Goal: Use online tool/utility: Utilize a website feature to perform a specific function

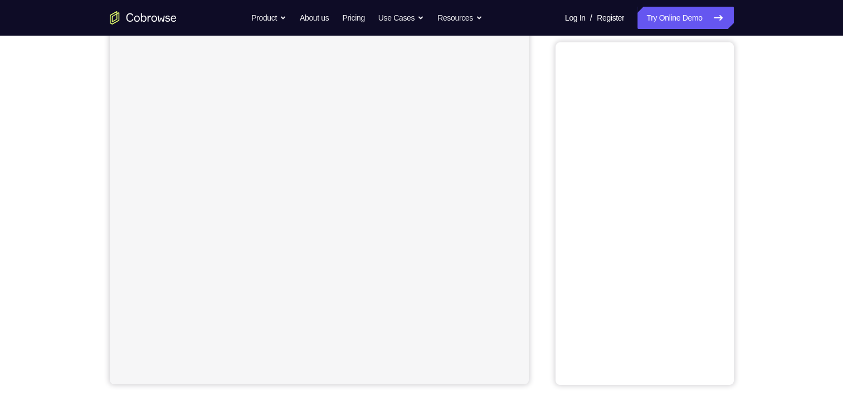
scroll to position [85, 0]
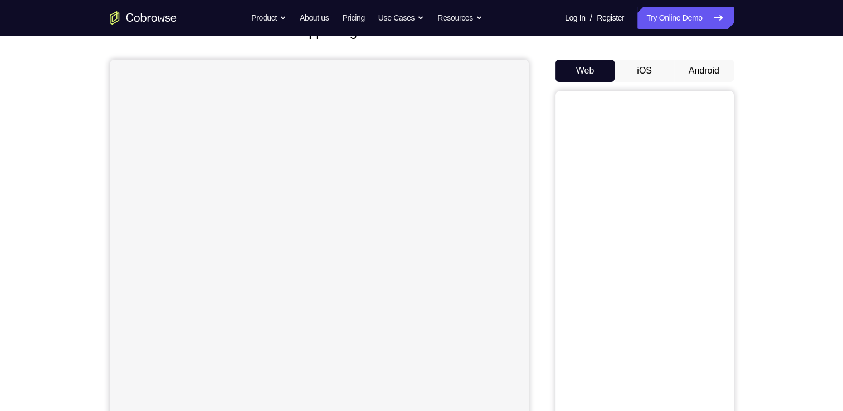
click at [693, 66] on button "Android" at bounding box center [705, 71] width 60 height 22
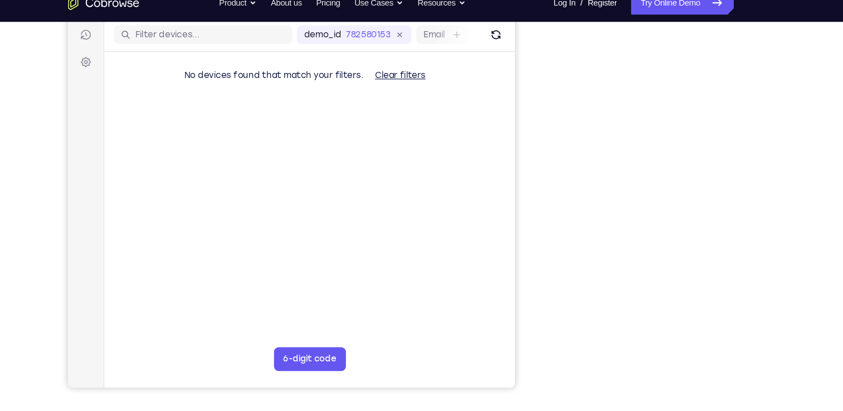
scroll to position [139, 0]
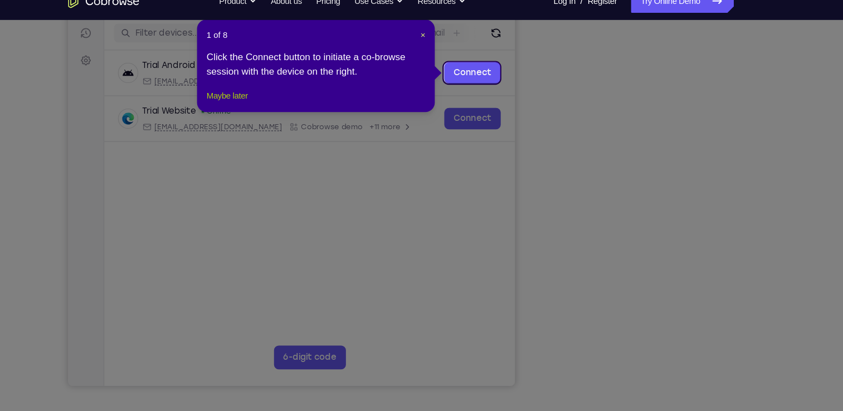
click at [273, 113] on button "Maybe later" at bounding box center [259, 106] width 38 height 13
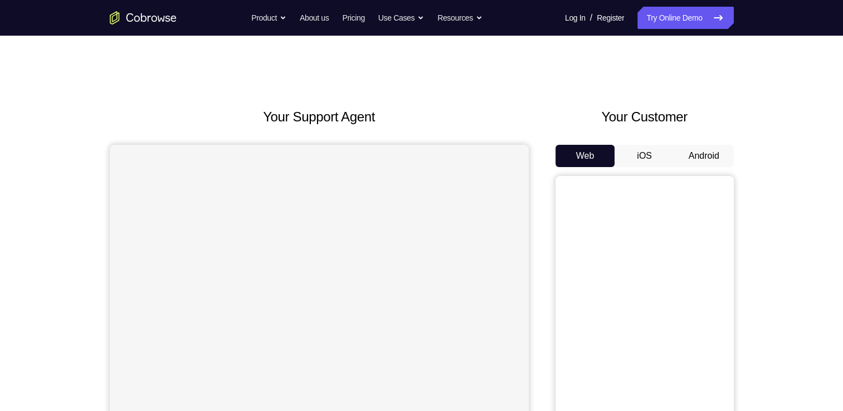
click at [705, 160] on button "Android" at bounding box center [705, 156] width 60 height 22
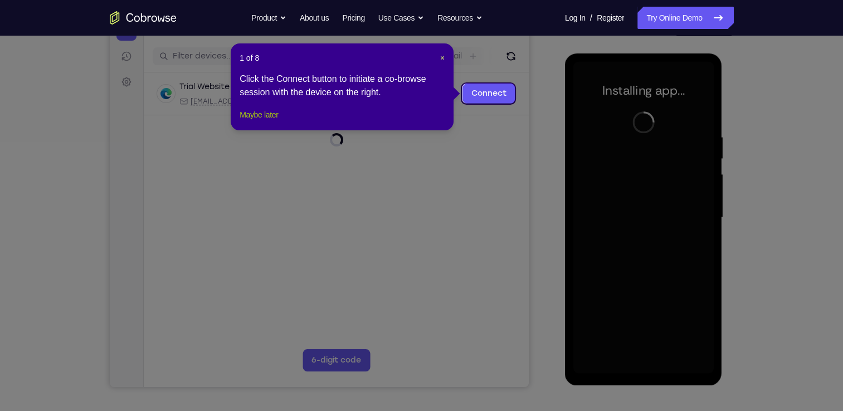
click at [255, 122] on button "Maybe later" at bounding box center [259, 114] width 38 height 13
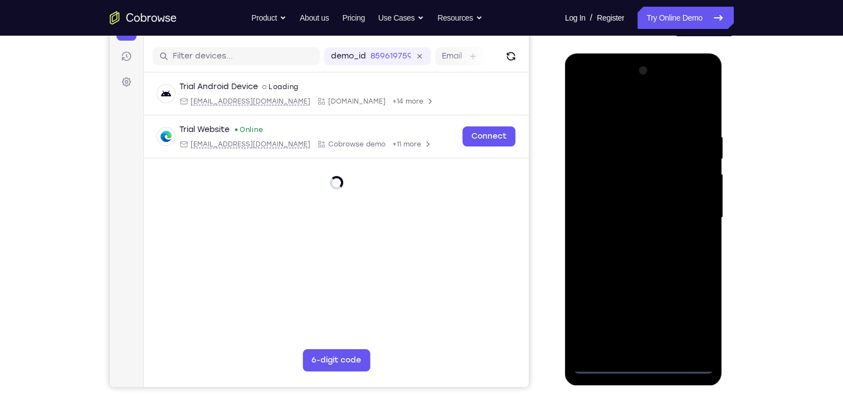
click at [639, 366] on div at bounding box center [644, 218] width 140 height 312
click at [683, 314] on div at bounding box center [644, 218] width 140 height 312
click at [584, 84] on div at bounding box center [644, 218] width 140 height 312
click at [689, 206] on div at bounding box center [644, 218] width 140 height 312
click at [630, 236] on div at bounding box center [644, 218] width 140 height 312
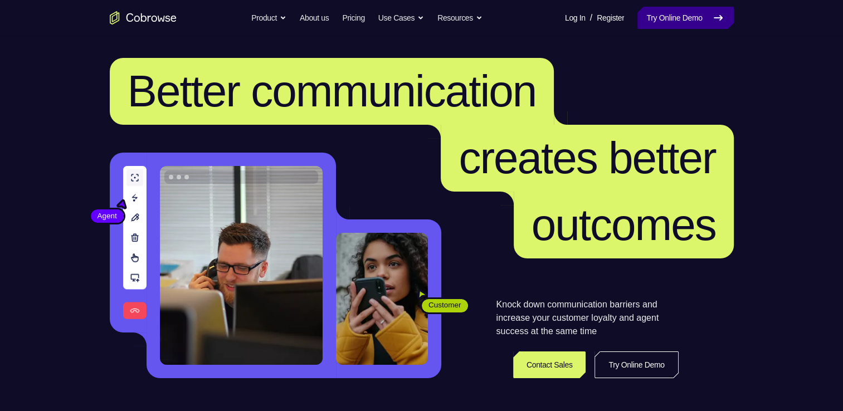
click at [661, 7] on link "Try Online Demo" at bounding box center [686, 18] width 96 height 22
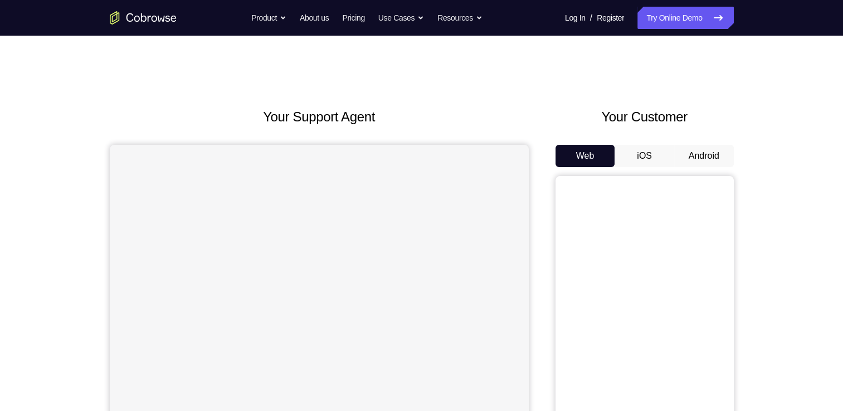
click at [700, 157] on button "Android" at bounding box center [705, 156] width 60 height 22
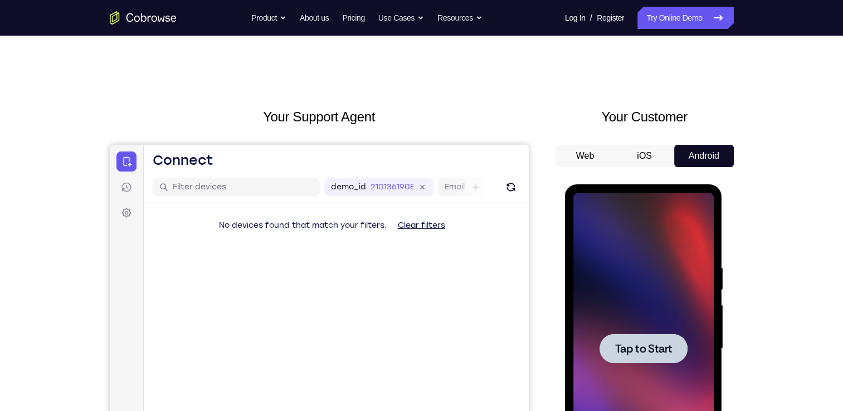
drag, startPoint x: 1158, startPoint y: 361, endPoint x: 626, endPoint y: 307, distance: 534.6
click at [626, 307] on div at bounding box center [644, 349] width 140 height 312
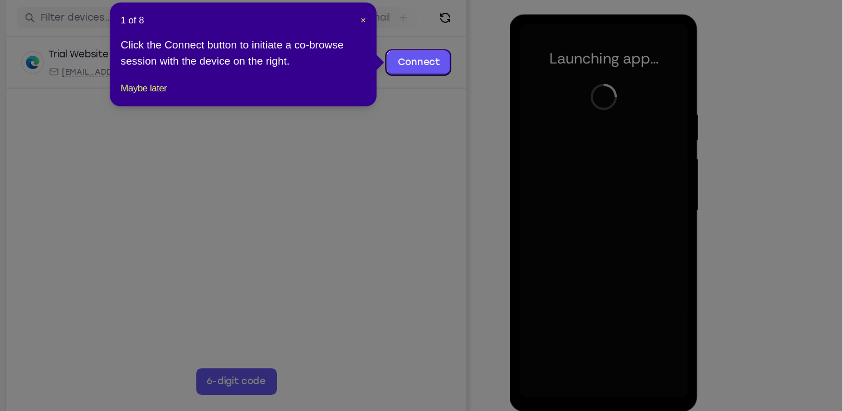
scroll to position [129, 0]
click at [274, 123] on button "Maybe later" at bounding box center [259, 116] width 38 height 13
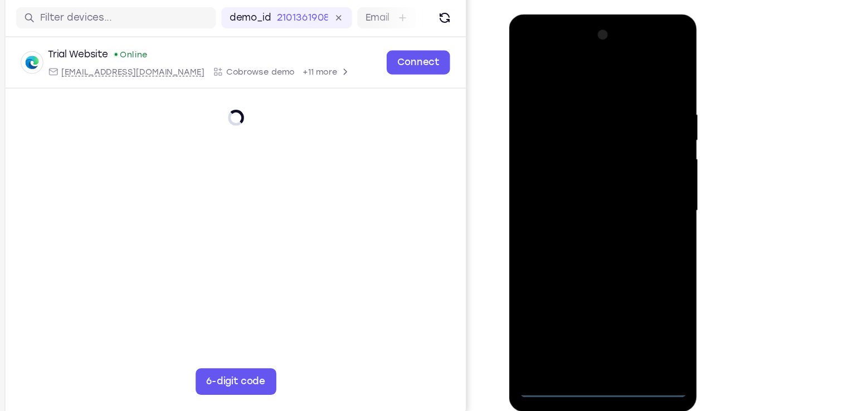
click at [585, 321] on div at bounding box center [587, 178] width 140 height 312
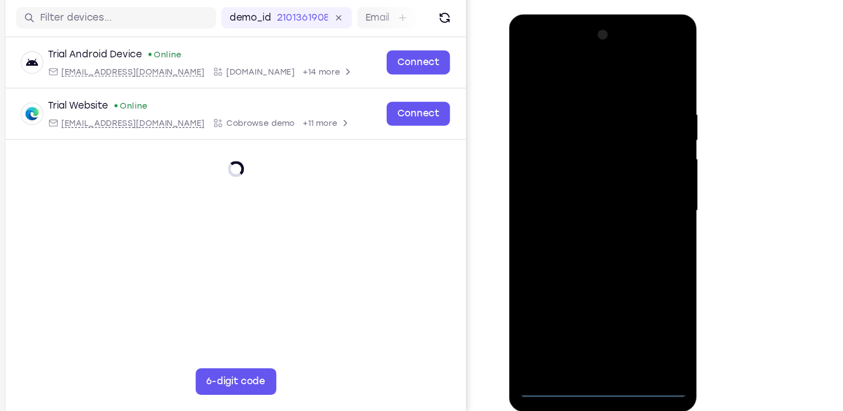
click at [588, 324] on div at bounding box center [587, 178] width 140 height 312
click at [633, 276] on div at bounding box center [587, 178] width 140 height 312
click at [523, 50] on div at bounding box center [587, 178] width 140 height 312
click at [632, 179] on div at bounding box center [587, 178] width 140 height 312
click at [569, 200] on div at bounding box center [587, 178] width 140 height 312
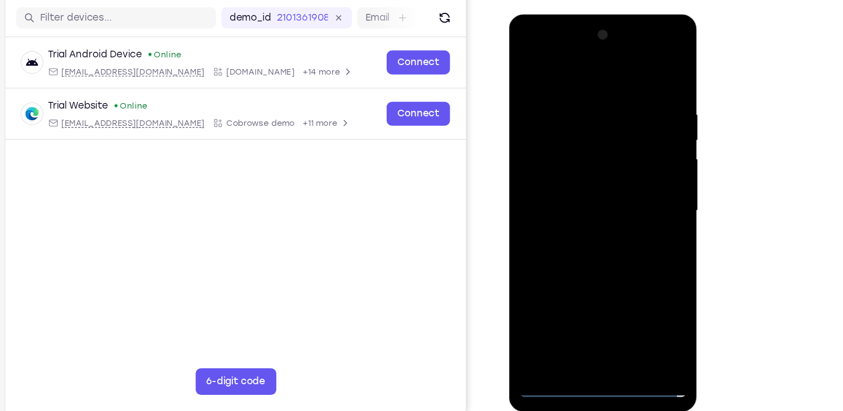
click at [593, 164] on div at bounding box center [587, 178] width 140 height 312
click at [588, 158] on div at bounding box center [587, 178] width 140 height 312
click at [581, 174] on div at bounding box center [587, 178] width 140 height 312
click at [593, 214] on div at bounding box center [587, 178] width 140 height 312
click at [601, 205] on div at bounding box center [587, 178] width 140 height 312
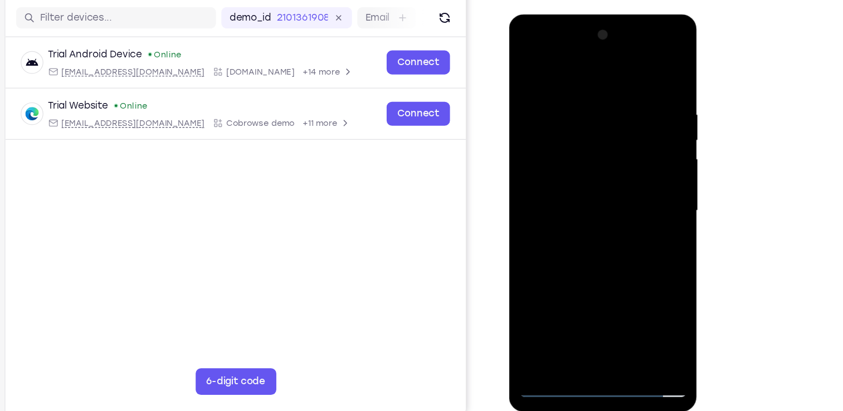
click at [586, 214] on div at bounding box center [587, 178] width 140 height 312
click at [597, 217] on div at bounding box center [587, 178] width 140 height 312
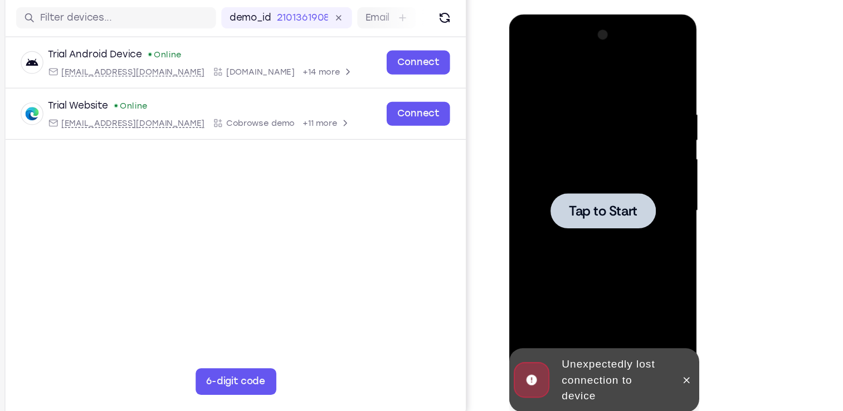
click at [590, 184] on span "Tap to Start" at bounding box center [587, 178] width 57 height 11
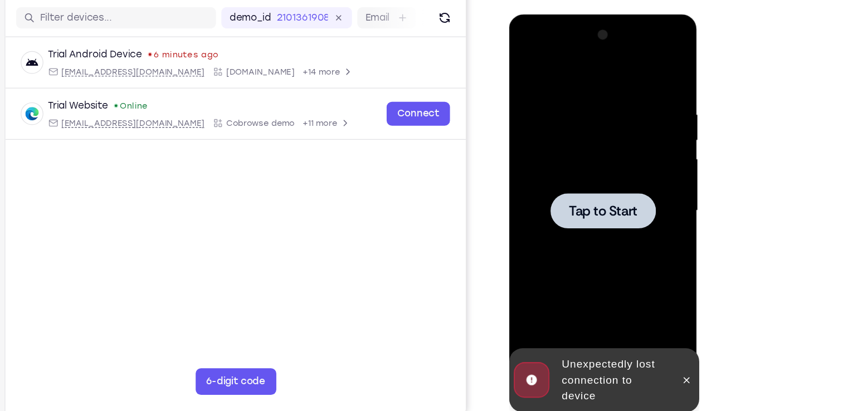
click at [549, 171] on div at bounding box center [588, 178] width 88 height 30
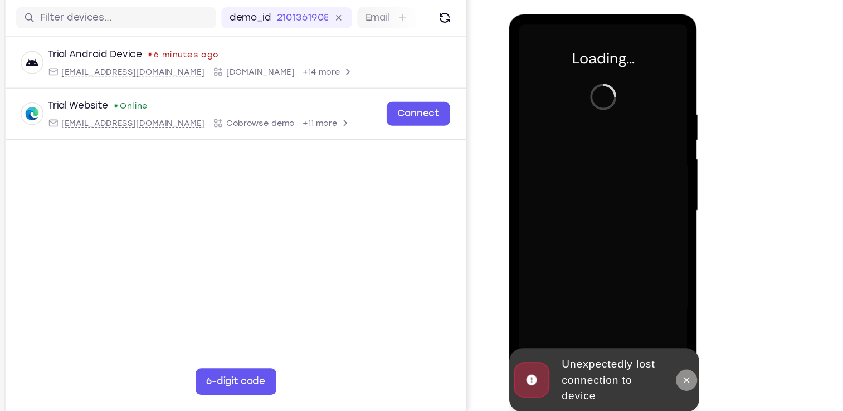
click at [661, 326] on button at bounding box center [657, 320] width 18 height 18
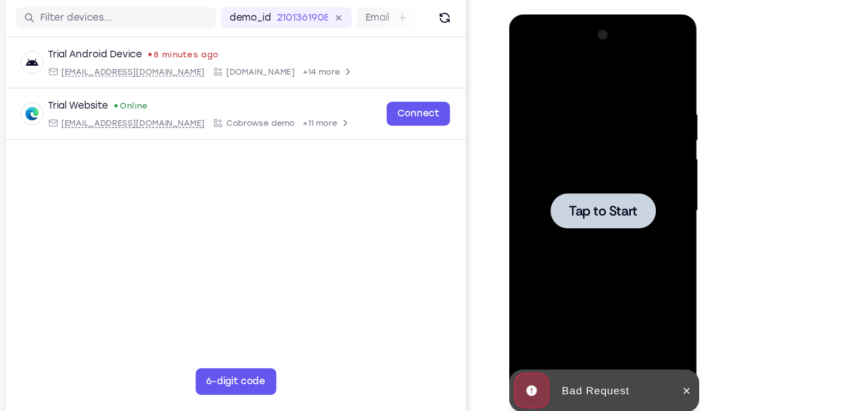
click at [586, 163] on div at bounding box center [588, 178] width 88 height 30
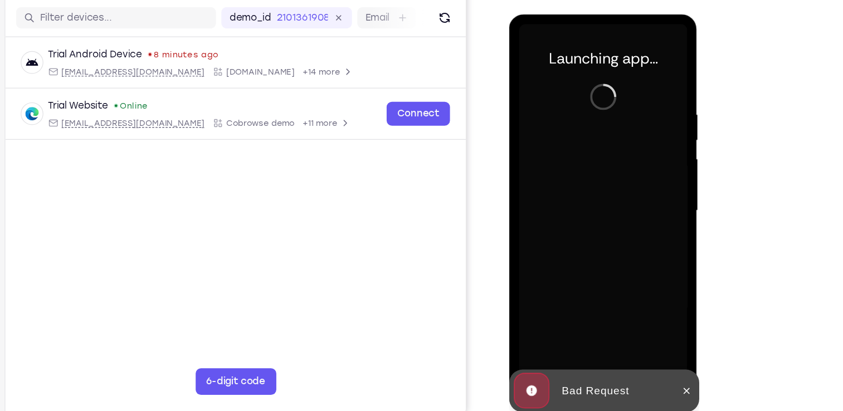
click at [656, 317] on div at bounding box center [657, 329] width 18 height 36
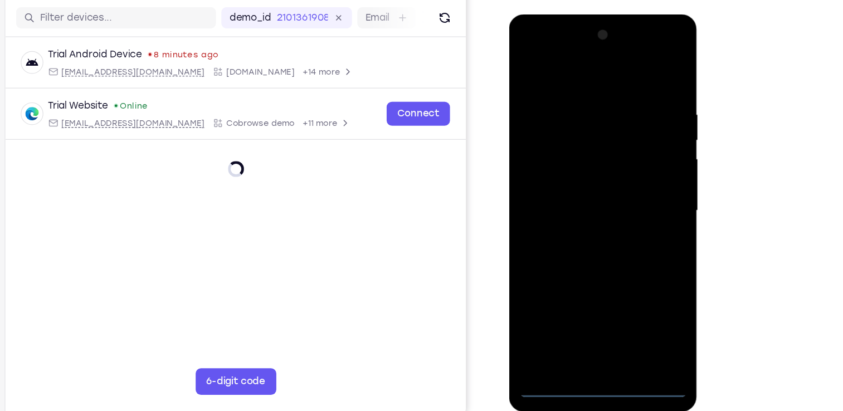
click at [588, 322] on div at bounding box center [587, 178] width 140 height 312
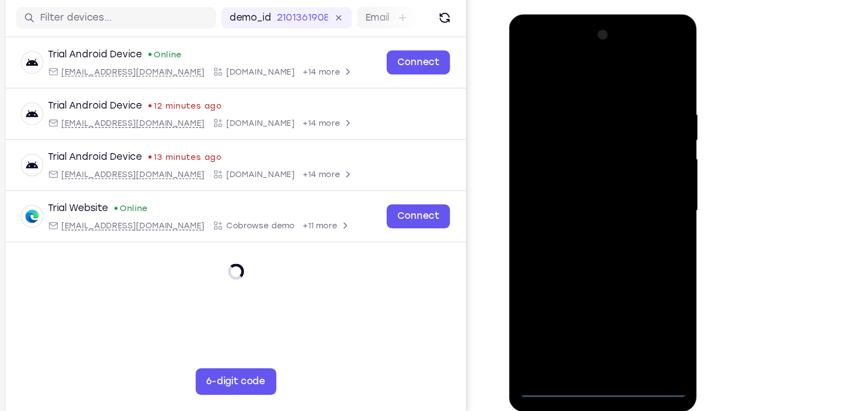
click at [588, 322] on div at bounding box center [587, 178] width 140 height 312
click at [586, 324] on div at bounding box center [587, 178] width 140 height 312
click at [633, 275] on div at bounding box center [587, 178] width 140 height 312
click at [523, 45] on div at bounding box center [587, 178] width 140 height 312
click at [628, 175] on div at bounding box center [587, 178] width 140 height 312
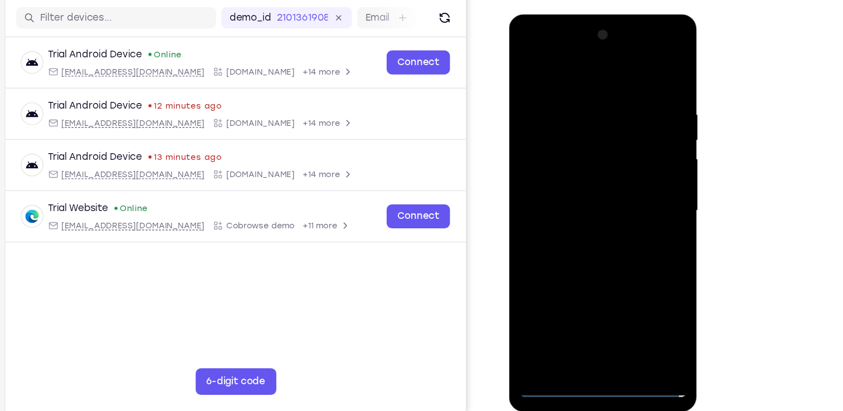
click at [571, 200] on div at bounding box center [587, 178] width 140 height 312
click at [583, 164] on div at bounding box center [587, 178] width 140 height 312
click at [562, 148] on div at bounding box center [587, 178] width 140 height 312
click at [557, 173] on div at bounding box center [587, 178] width 140 height 312
click at [561, 215] on div at bounding box center [587, 178] width 140 height 312
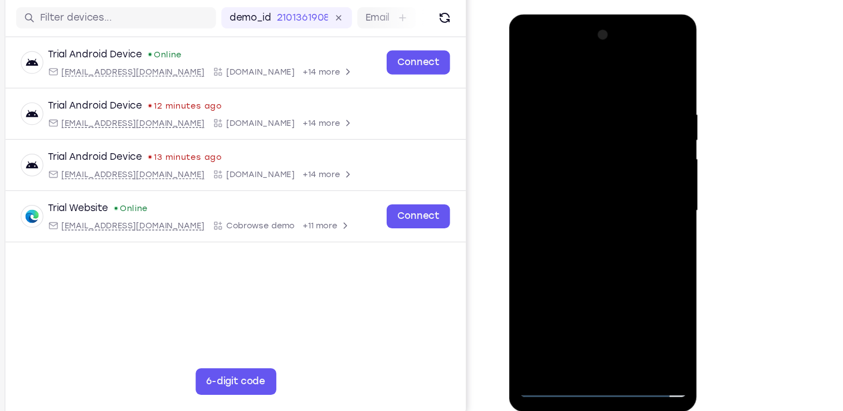
click at [565, 215] on div at bounding box center [587, 178] width 140 height 312
click at [570, 214] on div at bounding box center [587, 178] width 140 height 312
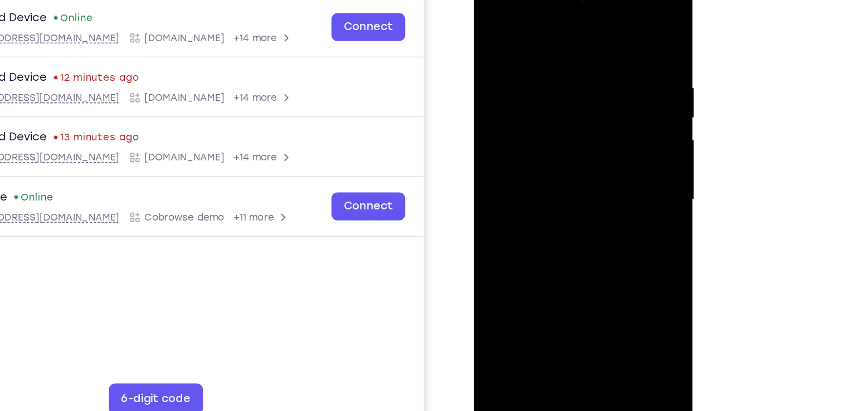
click at [591, 181] on div at bounding box center [553, 136] width 140 height 312
click at [618, 255] on div at bounding box center [553, 136] width 140 height 312
click at [538, 54] on div at bounding box center [553, 136] width 140 height 312
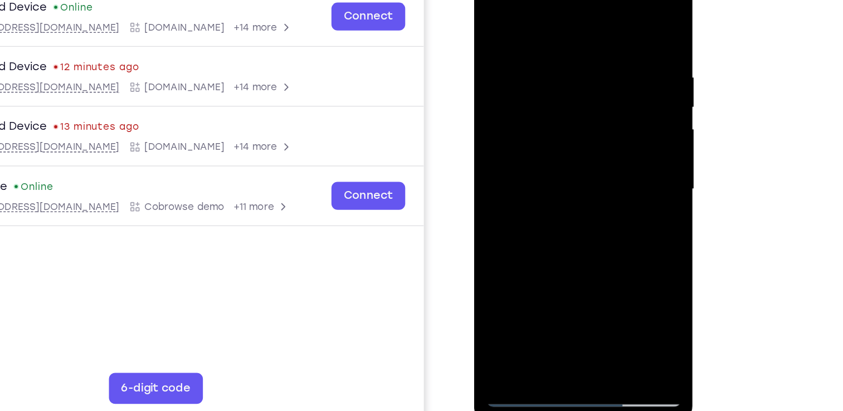
click at [610, 17] on div at bounding box center [553, 125] width 140 height 312
click at [583, 255] on div at bounding box center [553, 125] width 140 height 312
click at [566, 183] on div at bounding box center [553, 125] width 140 height 312
click at [496, 11] on div at bounding box center [553, 125] width 140 height 312
drag, startPoint x: 554, startPoint y: 198, endPoint x: 532, endPoint y: 59, distance: 141.1
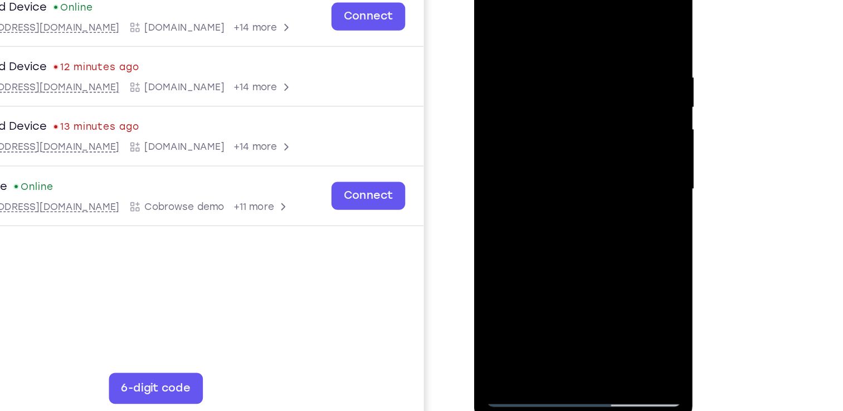
click at [532, 59] on div at bounding box center [553, 125] width 140 height 312
drag, startPoint x: 533, startPoint y: 106, endPoint x: 515, endPoint y: -40, distance: 147.8
click at [515, 0] on html "Online web based iOS Simulators and Android Emulators. Run iPhone, iPad, Mobile…" at bounding box center [553, 128] width 159 height 334
drag, startPoint x: 531, startPoint y: 115, endPoint x: 512, endPoint y: 14, distance: 103.3
click at [512, 14] on div at bounding box center [553, 125] width 140 height 312
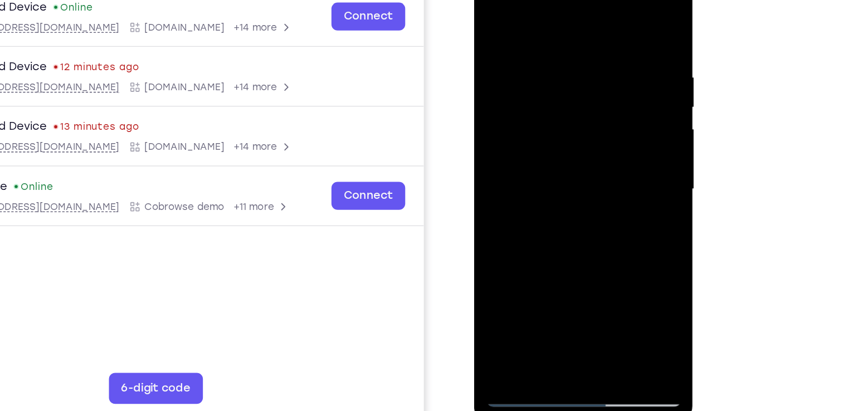
drag, startPoint x: 546, startPoint y: 206, endPoint x: 535, endPoint y: 117, distance: 90.0
click at [535, 117] on div at bounding box center [553, 125] width 140 height 312
drag, startPoint x: 551, startPoint y: 190, endPoint x: 538, endPoint y: 28, distance: 162.8
click at [538, 28] on div at bounding box center [553, 125] width 140 height 312
click at [492, 69] on div at bounding box center [553, 125] width 140 height 312
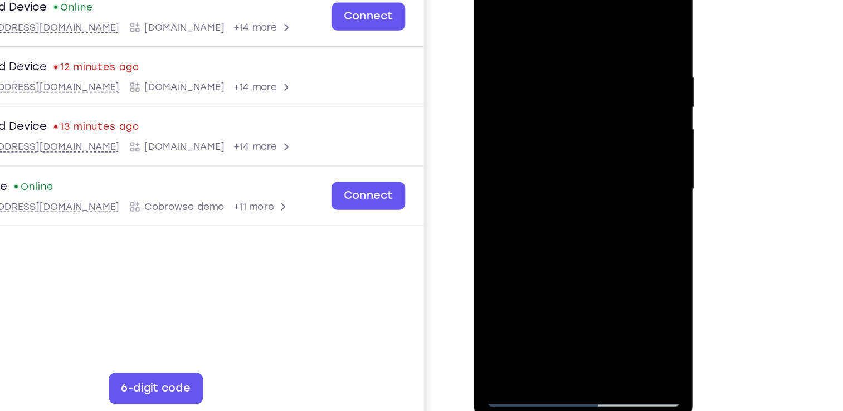
click at [617, 76] on div at bounding box center [553, 125] width 140 height 312
drag, startPoint x: 580, startPoint y: 197, endPoint x: 577, endPoint y: 89, distance: 107.6
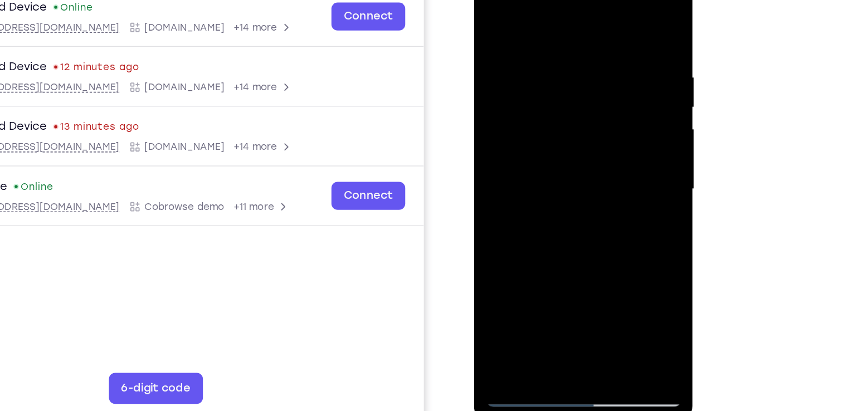
click at [577, 89] on div at bounding box center [553, 125] width 140 height 312
drag, startPoint x: 561, startPoint y: 161, endPoint x: 551, endPoint y: 119, distance: 43.4
click at [551, 119] on div at bounding box center [553, 125] width 140 height 312
drag, startPoint x: 550, startPoint y: 217, endPoint x: 541, endPoint y: 74, distance: 143.0
click at [541, 74] on div at bounding box center [553, 125] width 140 height 312
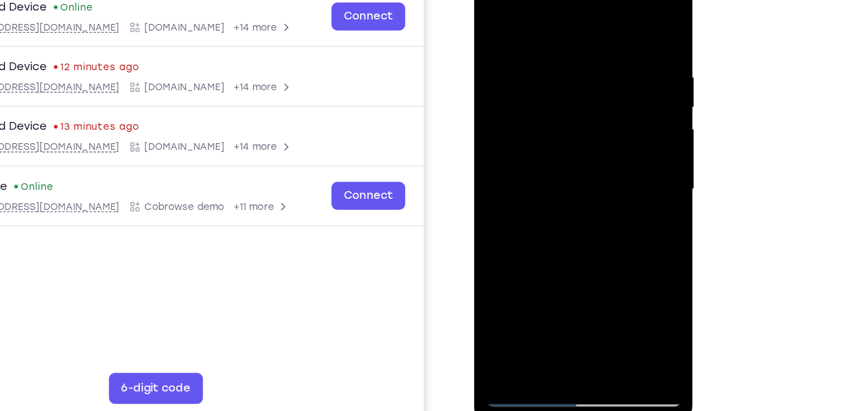
drag, startPoint x: 570, startPoint y: 204, endPoint x: 570, endPoint y: 55, distance: 148.8
click at [570, 55] on div at bounding box center [553, 125] width 140 height 312
drag, startPoint x: 557, startPoint y: 209, endPoint x: 533, endPoint y: 51, distance: 159.5
click at [533, 51] on div at bounding box center [553, 125] width 140 height 312
drag, startPoint x: 539, startPoint y: 200, endPoint x: 518, endPoint y: 50, distance: 151.4
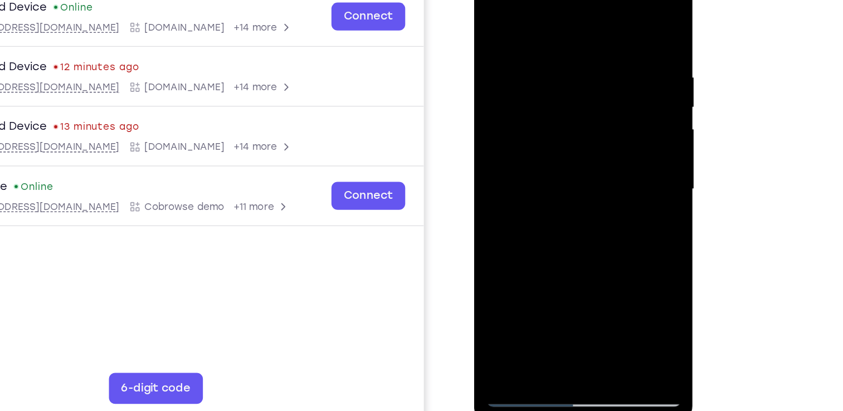
click at [518, 50] on div at bounding box center [553, 125] width 140 height 312
drag, startPoint x: 518, startPoint y: 219, endPoint x: 525, endPoint y: 109, distance: 110.0
click at [525, 109] on div at bounding box center [553, 125] width 140 height 312
drag, startPoint x: 525, startPoint y: 172, endPoint x: 523, endPoint y: 20, distance: 151.6
click at [523, 20] on div at bounding box center [553, 125] width 140 height 312
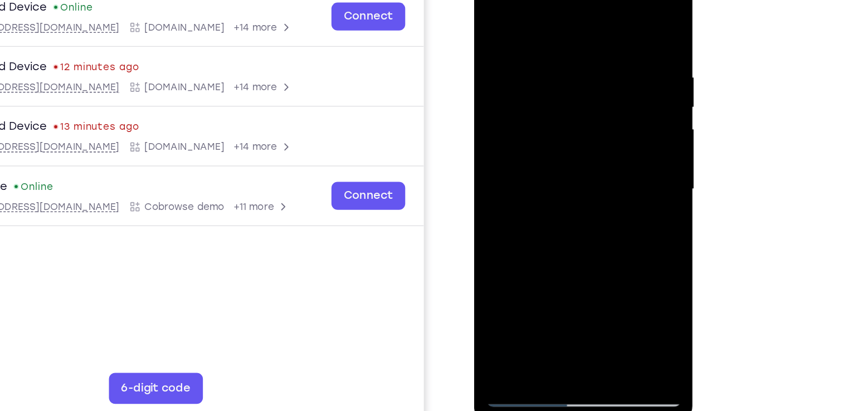
drag, startPoint x: 549, startPoint y: 201, endPoint x: 542, endPoint y: -4, distance: 205.8
click at [542, 0] on div at bounding box center [553, 125] width 140 height 312
click at [615, 108] on div at bounding box center [553, 125] width 140 height 312
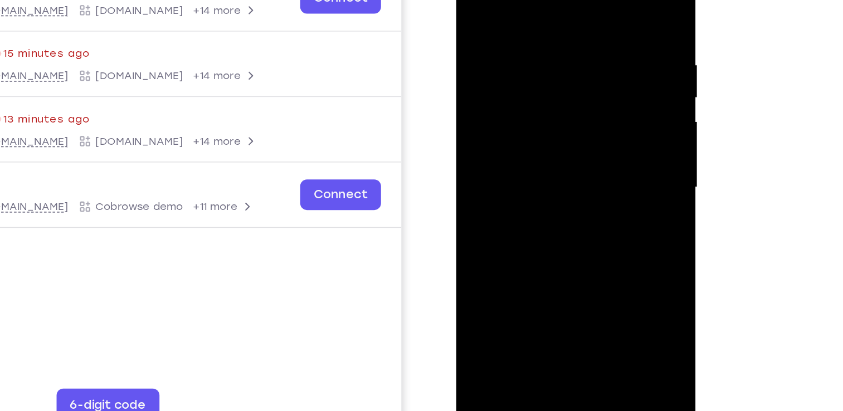
click at [517, 209] on div at bounding box center [535, 102] width 140 height 312
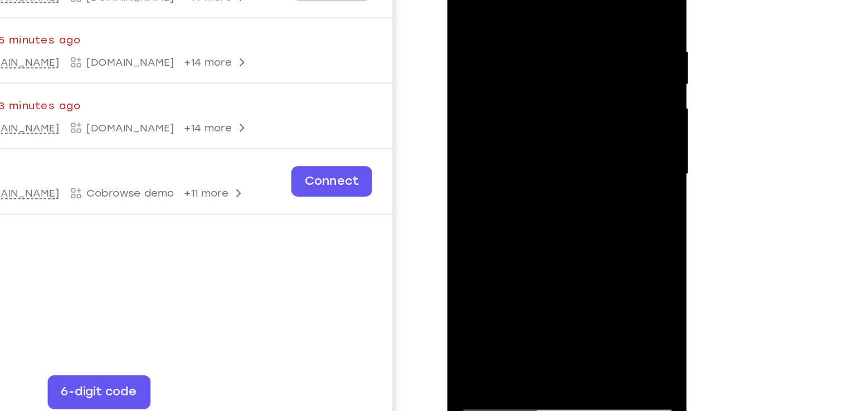
drag, startPoint x: 548, startPoint y: 62, endPoint x: 552, endPoint y: 210, distance: 147.2
click at [552, 210] on div at bounding box center [527, 88] width 140 height 312
drag, startPoint x: 535, startPoint y: 43, endPoint x: 539, endPoint y: 144, distance: 100.4
click at [539, 144] on div at bounding box center [527, 88] width 140 height 312
drag, startPoint x: 542, startPoint y: 4, endPoint x: 550, endPoint y: 160, distance: 156.3
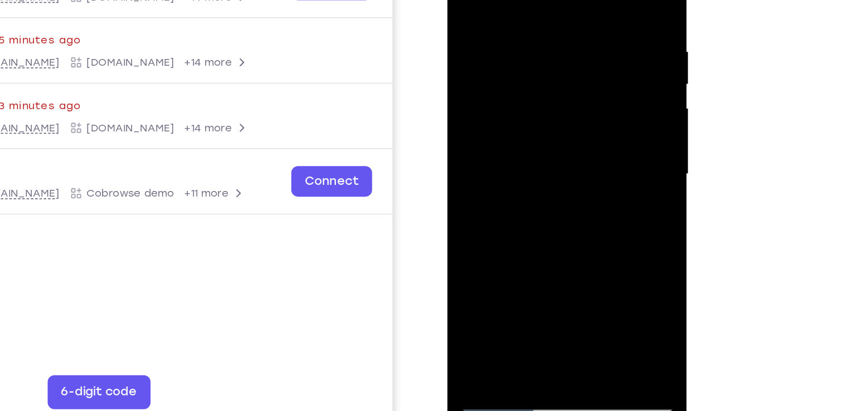
click at [550, 160] on div at bounding box center [527, 88] width 140 height 312
drag, startPoint x: 560, startPoint y: 28, endPoint x: 559, endPoint y: 187, distance: 158.3
click at [559, 187] on div at bounding box center [527, 88] width 140 height 312
drag, startPoint x: 537, startPoint y: 53, endPoint x: 547, endPoint y: 158, distance: 105.8
click at [547, 158] on div at bounding box center [527, 88] width 140 height 312
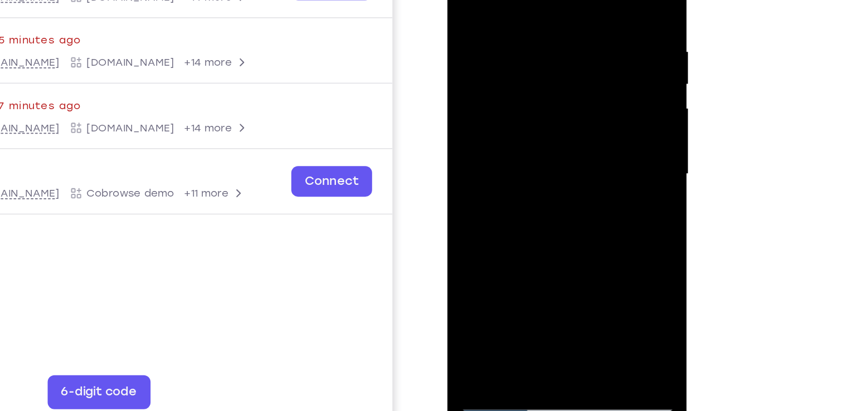
click at [468, 0] on div at bounding box center [527, 88] width 140 height 312
drag, startPoint x: 516, startPoint y: 88, endPoint x: 515, endPoint y: 221, distance: 133.8
click at [515, 221] on div at bounding box center [527, 88] width 140 height 312
drag, startPoint x: 535, startPoint y: 49, endPoint x: 540, endPoint y: 174, distance: 125.5
click at [540, 174] on div at bounding box center [527, 88] width 140 height 312
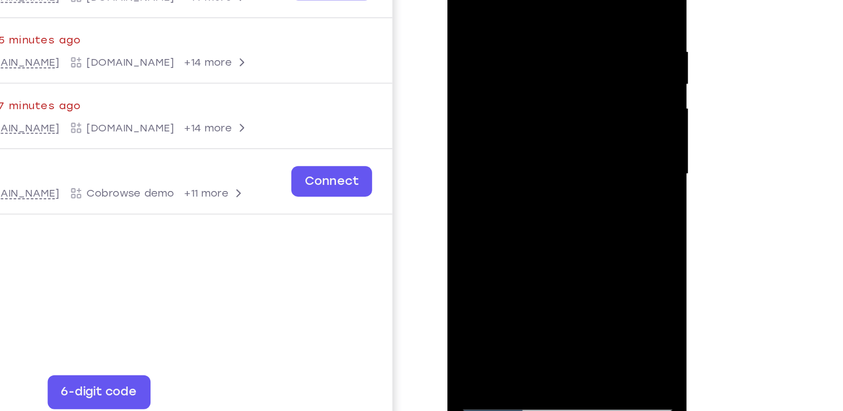
drag, startPoint x: 538, startPoint y: 52, endPoint x: 549, endPoint y: 166, distance: 114.3
click at [549, 166] on div at bounding box center [527, 88] width 140 height 312
drag, startPoint x: 552, startPoint y: 48, endPoint x: 567, endPoint y: 248, distance: 200.1
click at [567, 248] on div at bounding box center [527, 90] width 158 height 332
drag, startPoint x: 564, startPoint y: 30, endPoint x: 559, endPoint y: 88, distance: 58.7
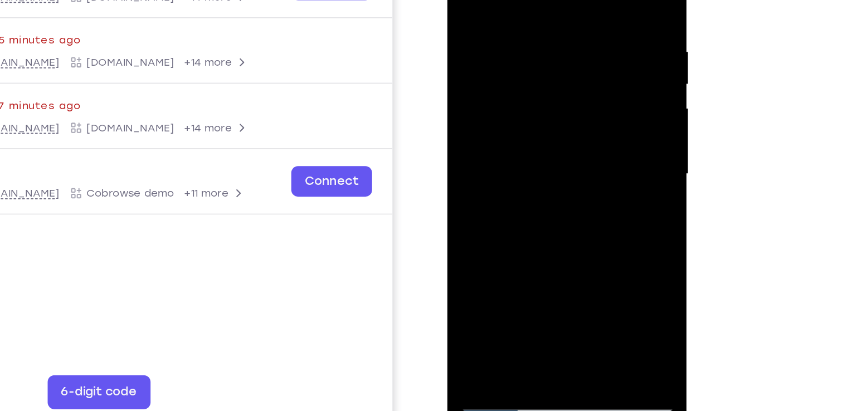
click at [559, 88] on div at bounding box center [527, 88] width 140 height 312
click at [521, 7] on div at bounding box center [527, 88] width 140 height 312
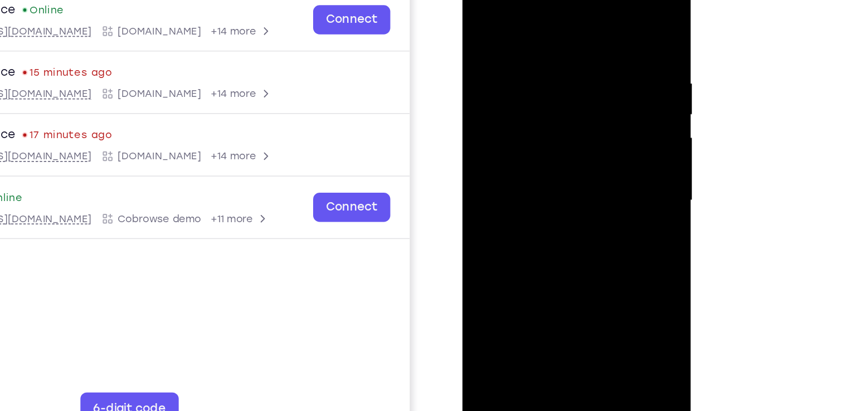
click at [599, 17] on div at bounding box center [540, 126] width 140 height 312
drag, startPoint x: 567, startPoint y: 171, endPoint x: 576, endPoint y: 113, distance: 58.7
click at [576, 113] on div at bounding box center [540, 126] width 140 height 312
click at [600, 120] on div at bounding box center [540, 126] width 140 height 312
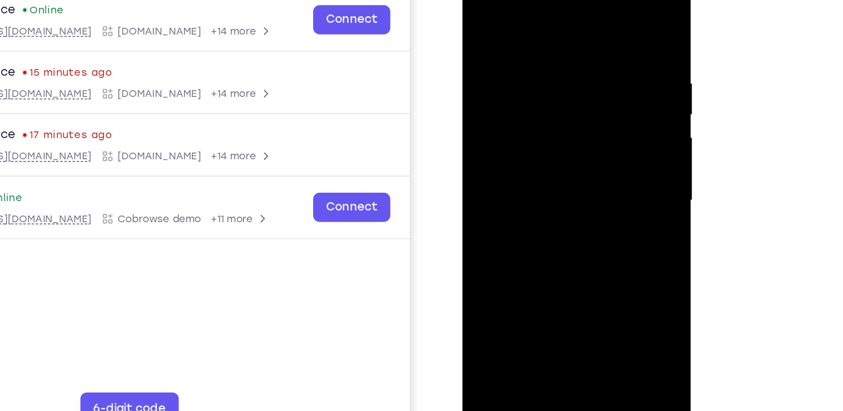
click at [600, 120] on div at bounding box center [540, 126] width 140 height 312
drag, startPoint x: 560, startPoint y: 220, endPoint x: 560, endPoint y: 81, distance: 138.2
click at [560, 81] on div at bounding box center [540, 126] width 140 height 312
drag, startPoint x: 748, startPoint y: 259, endPoint x: 745, endPoint y: 229, distance: 29.6
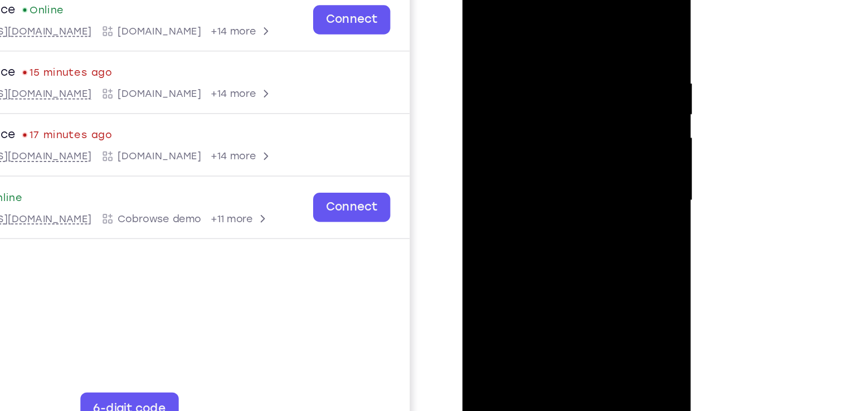
click at [745, 229] on div "Your Support Agent Your Customer Web iOS Android Next Steps We’d be happy to gi…" at bounding box center [422, 273] width 714 height 735
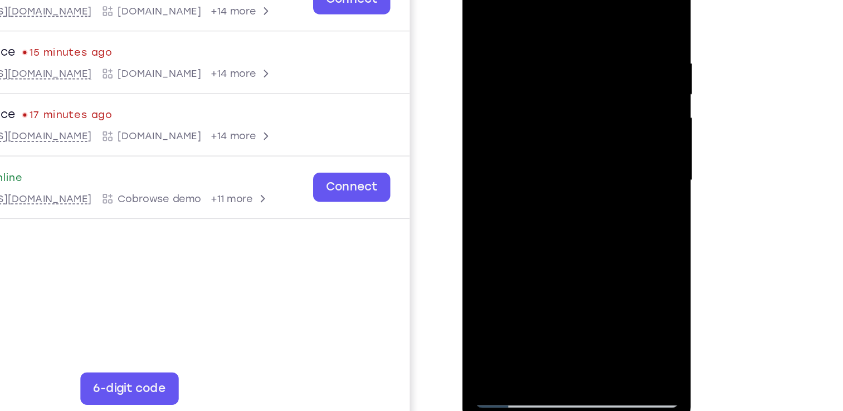
drag, startPoint x: 591, startPoint y: 149, endPoint x: 592, endPoint y: 64, distance: 85.3
click at [592, 64] on div at bounding box center [540, 106] width 140 height 312
drag, startPoint x: 557, startPoint y: 220, endPoint x: 559, endPoint y: 82, distance: 137.7
click at [559, 82] on div at bounding box center [540, 106] width 140 height 312
drag, startPoint x: 566, startPoint y: 186, endPoint x: 561, endPoint y: 60, distance: 125.5
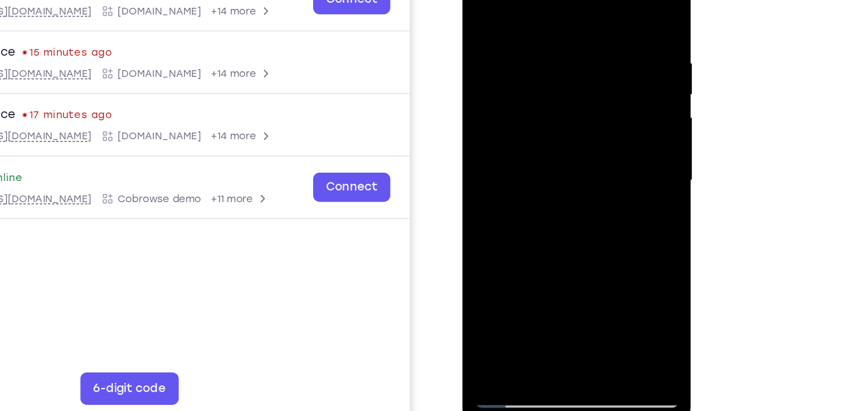
click at [561, 60] on div at bounding box center [540, 106] width 140 height 312
drag, startPoint x: 560, startPoint y: 206, endPoint x: 557, endPoint y: 46, distance: 160.6
click at [557, 46] on div at bounding box center [540, 106] width 140 height 312
drag, startPoint x: 560, startPoint y: 194, endPoint x: 583, endPoint y: 79, distance: 117.6
click at [583, 79] on div at bounding box center [540, 106] width 140 height 312
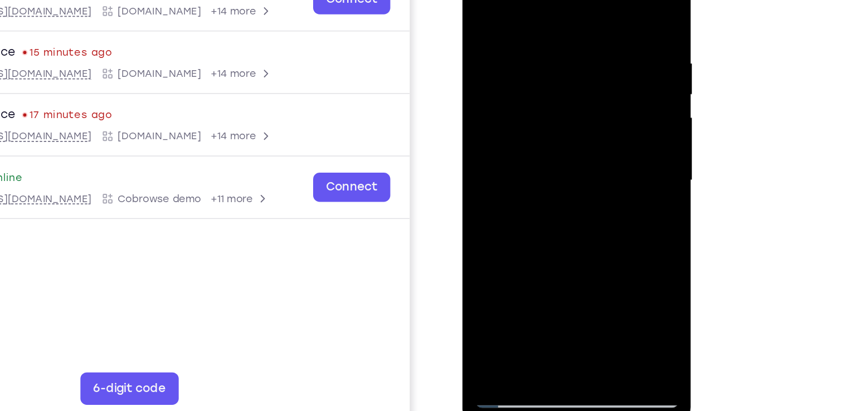
click at [603, 89] on div at bounding box center [540, 106] width 140 height 312
drag, startPoint x: 570, startPoint y: 203, endPoint x: 583, endPoint y: 27, distance: 177.2
click at [583, 27] on div at bounding box center [540, 106] width 140 height 312
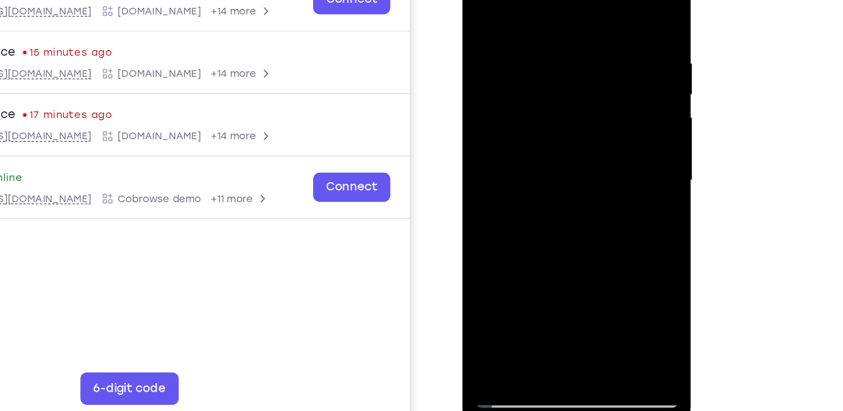
click at [601, 88] on div at bounding box center [540, 106] width 140 height 312
drag, startPoint x: 579, startPoint y: 188, endPoint x: 581, endPoint y: -16, distance: 204.0
click at [581, 0] on div at bounding box center [540, 106] width 140 height 312
drag, startPoint x: 562, startPoint y: 179, endPoint x: 565, endPoint y: 46, distance: 133.3
click at [565, 46] on div at bounding box center [540, 106] width 140 height 312
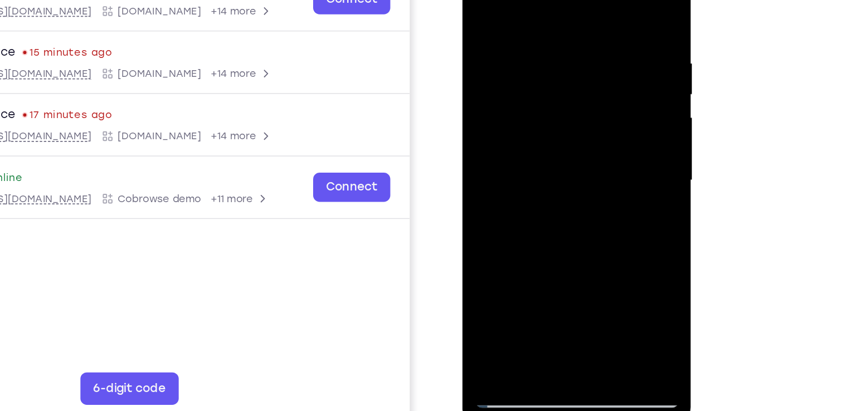
drag, startPoint x: 556, startPoint y: 180, endPoint x: 575, endPoint y: 61, distance: 120.8
click at [575, 61] on div at bounding box center [540, 106] width 140 height 312
drag, startPoint x: 552, startPoint y: 207, endPoint x: 561, endPoint y: 41, distance: 166.4
click at [561, 41] on div at bounding box center [540, 106] width 140 height 312
drag, startPoint x: 555, startPoint y: 62, endPoint x: 556, endPoint y: 143, distance: 80.8
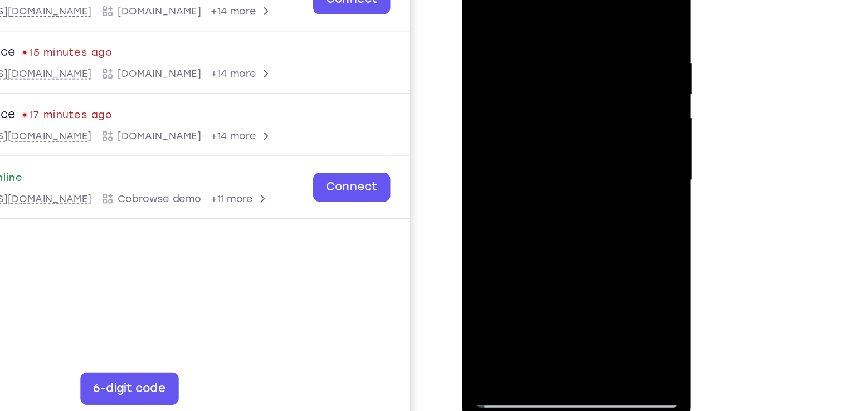
click at [556, 143] on div at bounding box center [540, 106] width 140 height 312
click at [488, 234] on div at bounding box center [540, 106] width 140 height 312
drag, startPoint x: 544, startPoint y: 56, endPoint x: 567, endPoint y: 202, distance: 147.9
click at [567, 202] on div at bounding box center [540, 106] width 140 height 312
click at [522, 23] on div at bounding box center [540, 106] width 140 height 312
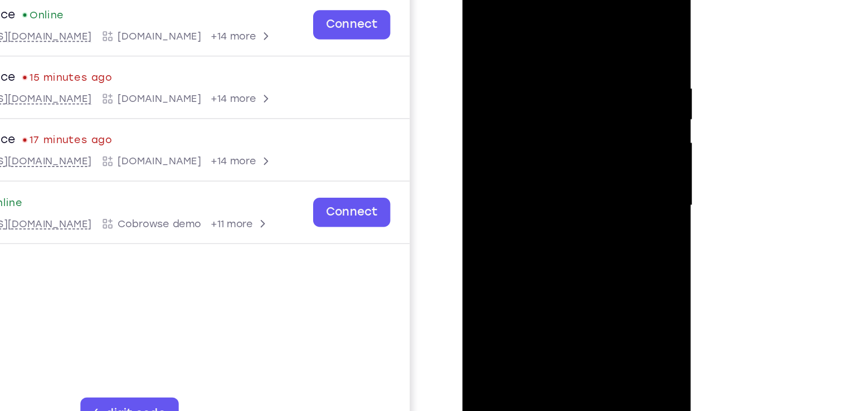
click at [596, 21] on div at bounding box center [540, 131] width 140 height 312
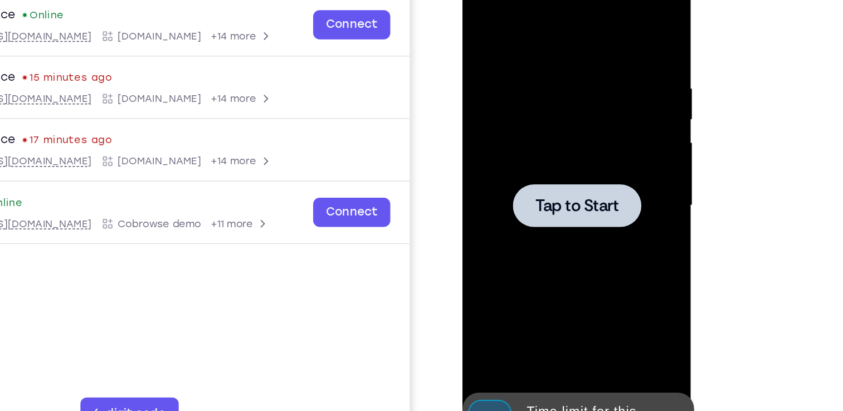
click at [560, 127] on span "Tap to Start" at bounding box center [540, 130] width 57 height 11
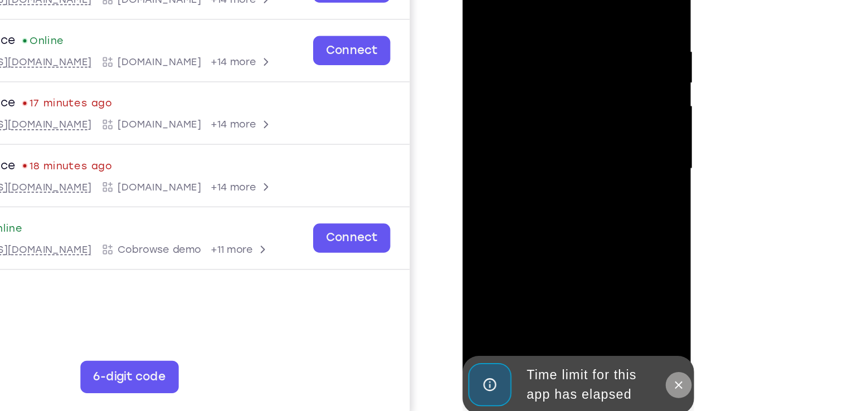
click at [610, 244] on icon at bounding box center [610, 242] width 9 height 9
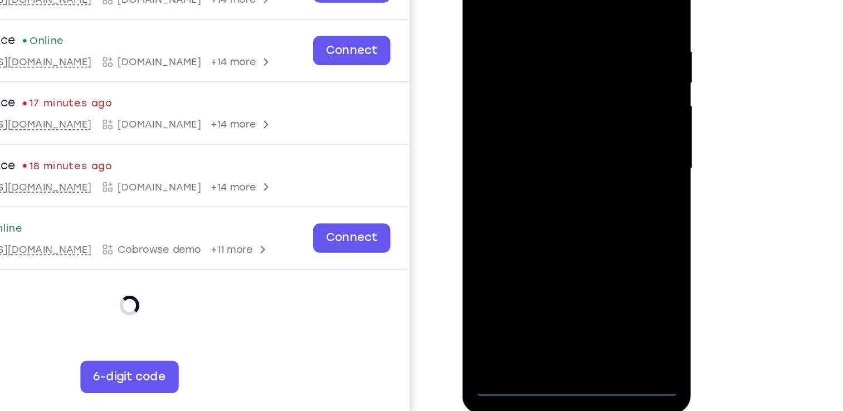
click at [540, 235] on div at bounding box center [540, 94] width 140 height 312
click at [535, 242] on div at bounding box center [540, 94] width 140 height 312
click at [584, 187] on div at bounding box center [540, 94] width 140 height 312
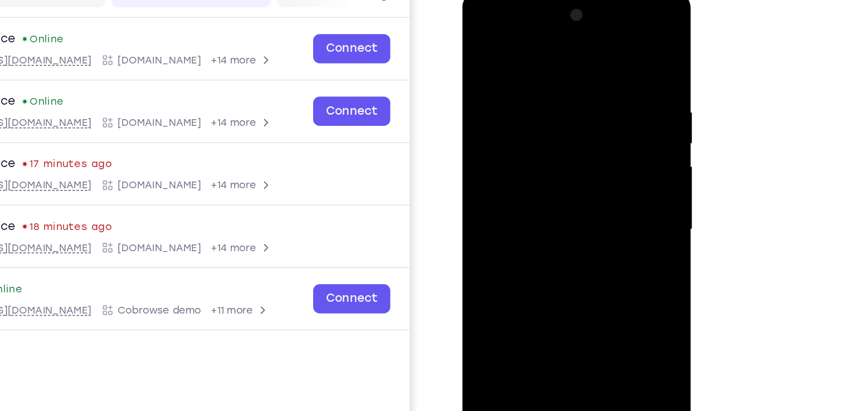
click at [486, 27] on div at bounding box center [540, 155] width 140 height 312
click at [593, 156] on div at bounding box center [540, 155] width 140 height 312
click at [530, 176] on div at bounding box center [540, 155] width 140 height 312
click at [509, 140] on div at bounding box center [540, 155] width 140 height 312
click at [505, 137] on div at bounding box center [540, 155] width 140 height 312
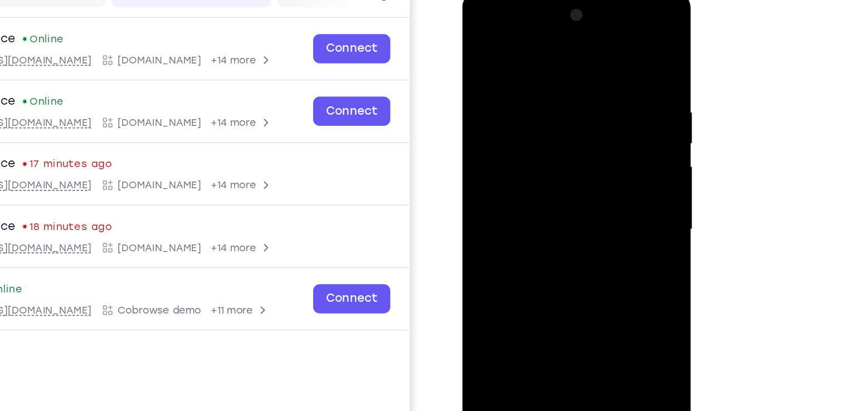
click at [521, 152] on div at bounding box center [540, 155] width 140 height 312
click at [546, 194] on div at bounding box center [540, 155] width 140 height 312
click at [544, 188] on div at bounding box center [540, 155] width 140 height 312
click at [528, 195] on div at bounding box center [540, 155] width 140 height 312
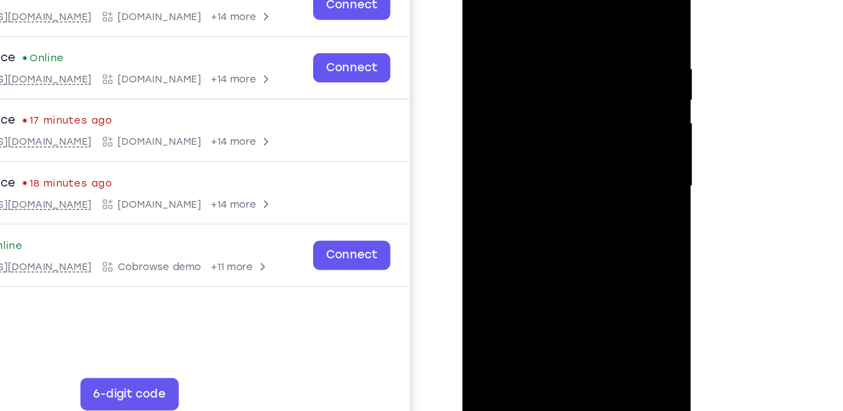
click at [580, 164] on div at bounding box center [540, 111] width 140 height 312
click at [604, 227] on div at bounding box center [540, 111] width 140 height 312
click at [601, 0] on div at bounding box center [540, 111] width 140 height 312
click at [504, 59] on div at bounding box center [540, 111] width 140 height 312
click at [481, 2] on div at bounding box center [540, 111] width 140 height 312
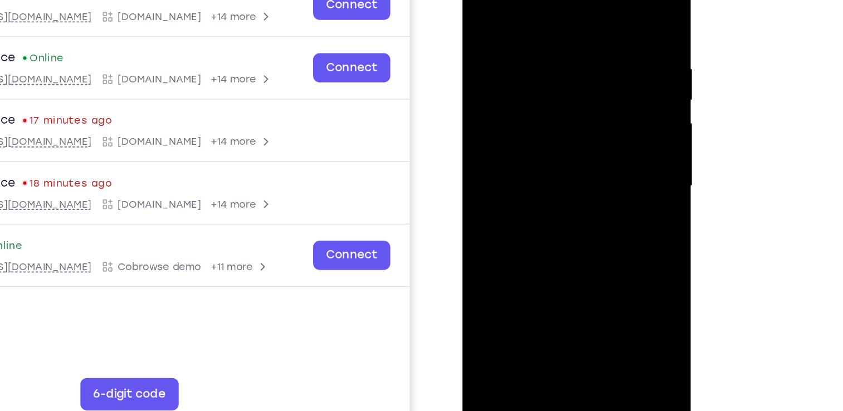
click at [524, 60] on div at bounding box center [540, 111] width 140 height 312
drag, startPoint x: 536, startPoint y: 42, endPoint x: 518, endPoint y: 186, distance: 145.0
click at [518, 186] on div at bounding box center [540, 111] width 140 height 312
drag, startPoint x: 544, startPoint y: 56, endPoint x: 552, endPoint y: 202, distance: 145.8
click at [552, 202] on div at bounding box center [540, 111] width 140 height 312
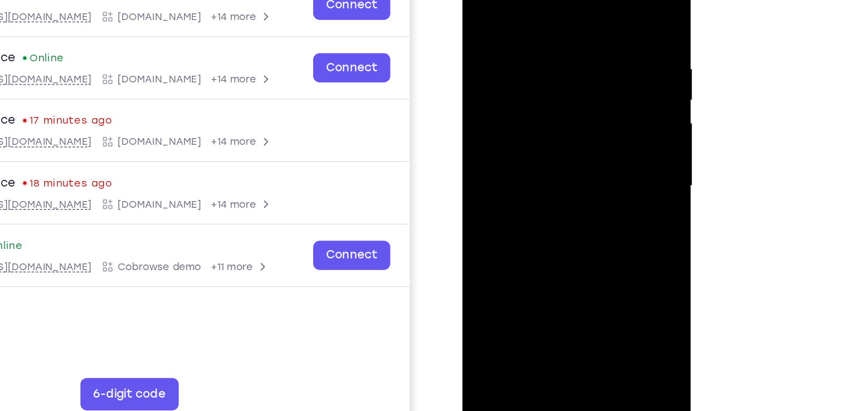
click at [480, 0] on div at bounding box center [540, 111] width 140 height 312
click at [479, 0] on div at bounding box center [540, 111] width 140 height 312
click at [750, 194] on div "Your Support Agent Your Customer Web iOS Android Next Steps We’d be happy to gi…" at bounding box center [422, 273] width 714 height 735
click at [600, 0] on div at bounding box center [540, 111] width 140 height 312
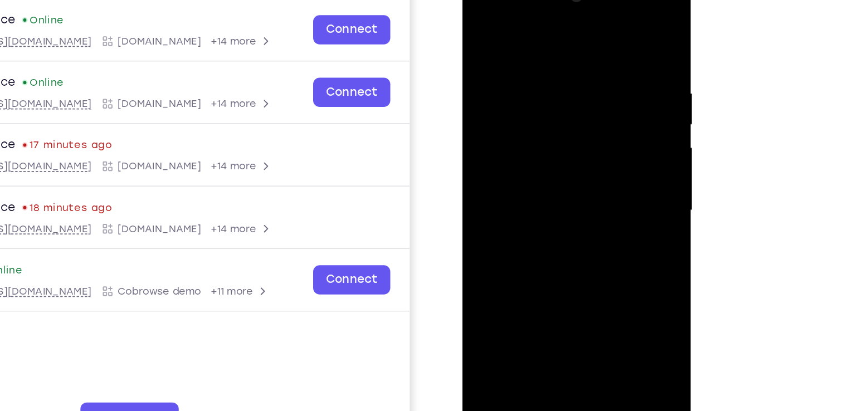
click at [600, 25] on div at bounding box center [540, 136] width 140 height 312
drag, startPoint x: 544, startPoint y: 86, endPoint x: 523, endPoint y: 188, distance: 104.0
click at [523, 188] on div at bounding box center [540, 136] width 140 height 312
drag, startPoint x: 544, startPoint y: 98, endPoint x: 536, endPoint y: 224, distance: 126.7
click at [536, 224] on div at bounding box center [540, 136] width 140 height 312
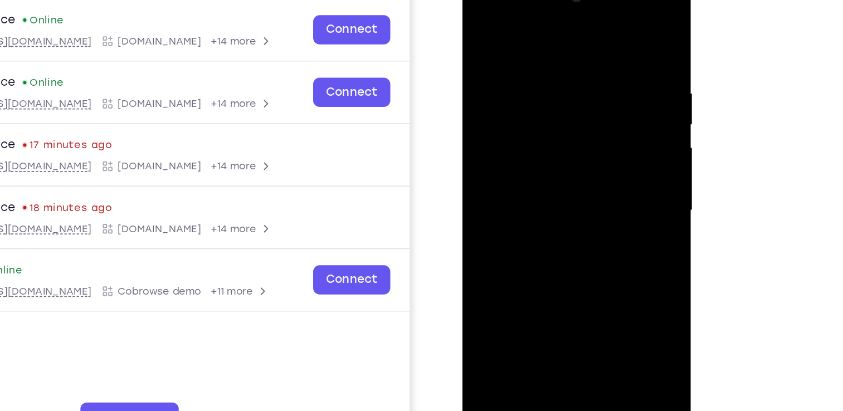
click at [519, 87] on div at bounding box center [540, 136] width 140 height 312
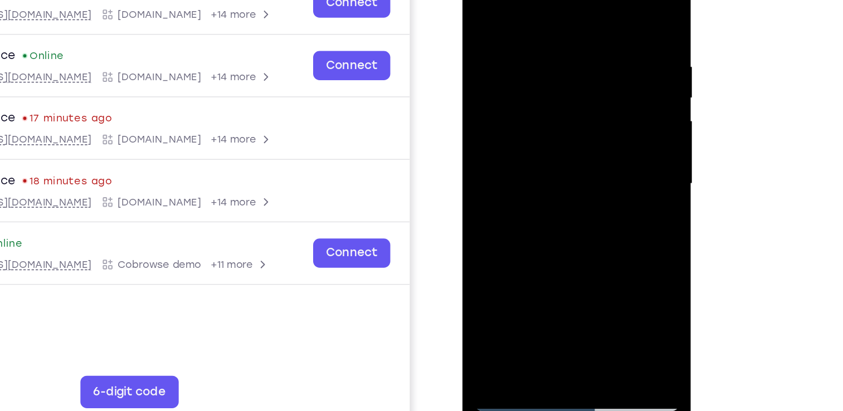
click at [489, 238] on div at bounding box center [540, 109] width 140 height 312
click at [603, 0] on div at bounding box center [540, 109] width 140 height 312
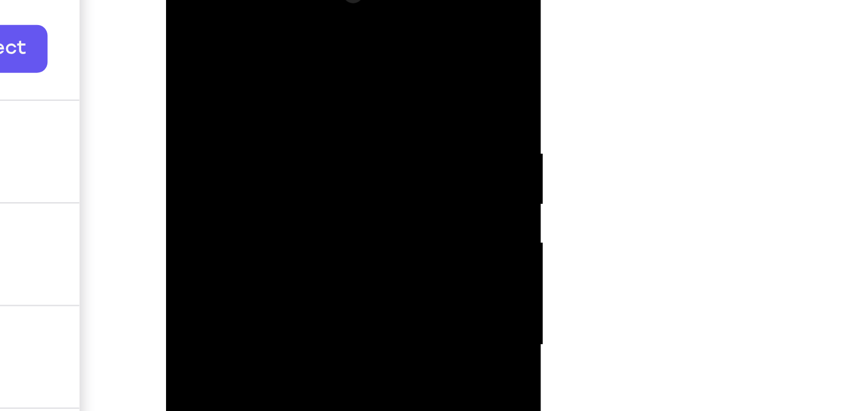
click at [236, 40] on div at bounding box center [244, 118] width 140 height 312
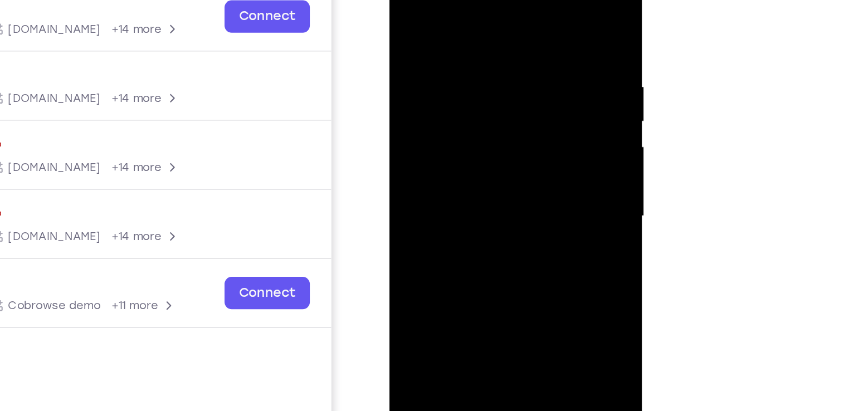
click at [409, 4] on div at bounding box center [469, 116] width 140 height 312
drag, startPoint x: 479, startPoint y: 38, endPoint x: 482, endPoint y: 137, distance: 98.7
click at [482, 137] on div at bounding box center [469, 116] width 140 height 312
click at [444, 64] on div at bounding box center [469, 116] width 140 height 312
click at [474, 38] on div at bounding box center [469, 116] width 140 height 312
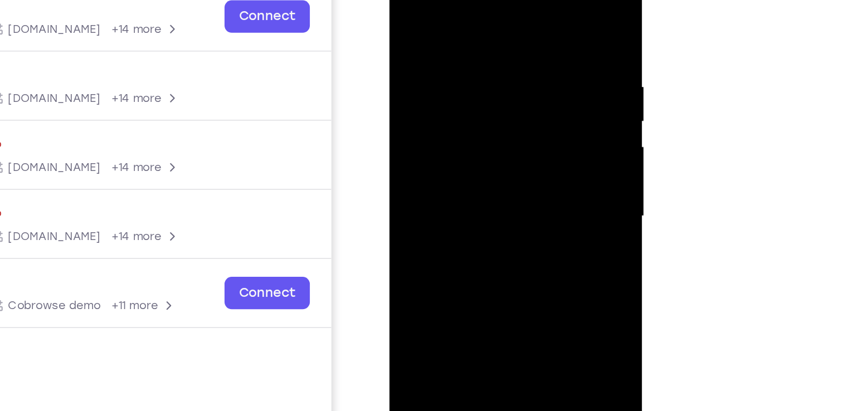
click at [410, 4] on div at bounding box center [469, 116] width 140 height 312
click at [452, 23] on div at bounding box center [469, 116] width 140 height 312
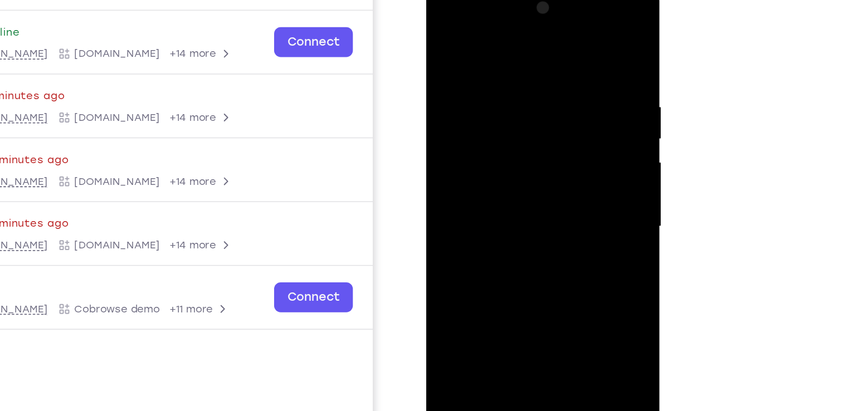
click at [562, 39] on div at bounding box center [505, 147] width 140 height 312
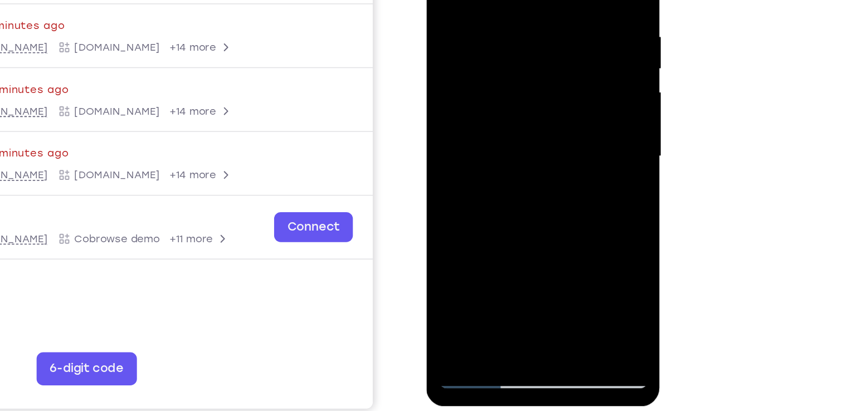
scroll to position [160, 0]
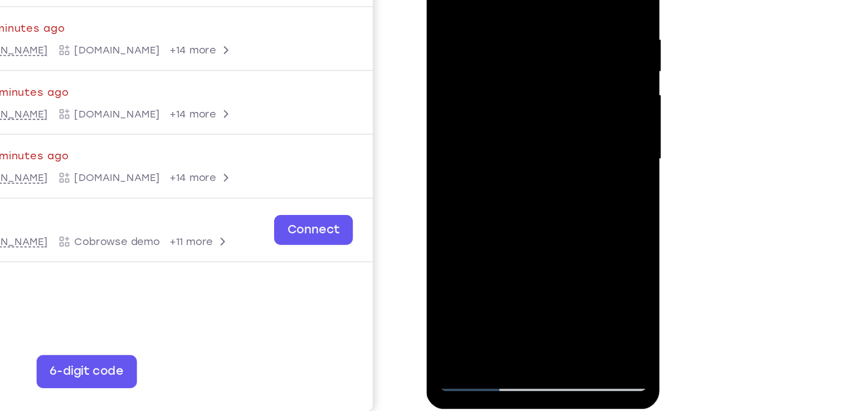
click at [532, 208] on div at bounding box center [505, 80] width 140 height 312
click at [517, 136] on div at bounding box center [505, 80] width 140 height 312
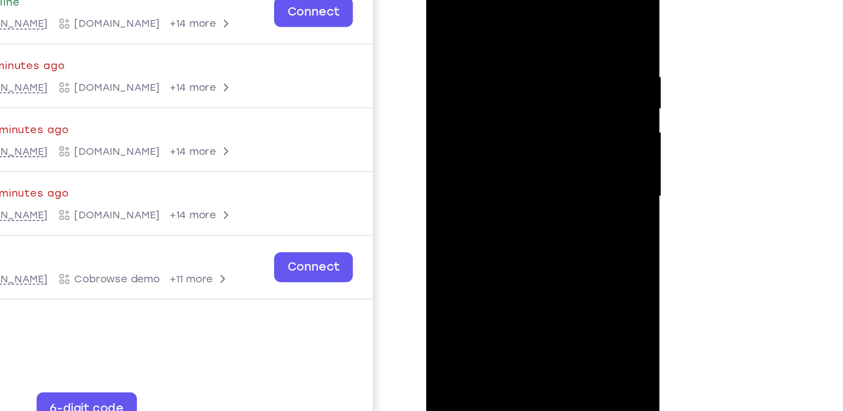
click at [448, 0] on div at bounding box center [505, 117] width 140 height 312
drag, startPoint x: 439, startPoint y: 29, endPoint x: 441, endPoint y: 125, distance: 96.5
click at [441, 125] on div at bounding box center [505, 117] width 140 height 312
drag, startPoint x: 488, startPoint y: 83, endPoint x: 489, endPoint y: 169, distance: 86.4
click at [489, 169] on div at bounding box center [505, 117] width 140 height 312
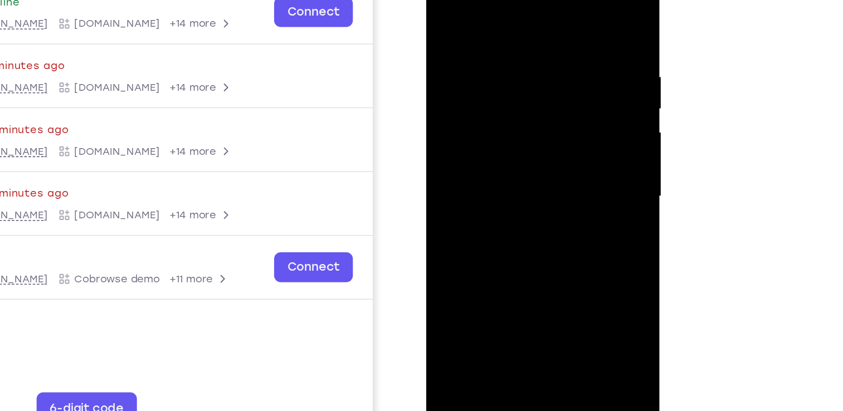
click at [567, 168] on div at bounding box center [505, 117] width 140 height 312
click at [521, 32] on div at bounding box center [505, 117] width 140 height 312
click at [565, 7] on div at bounding box center [505, 117] width 140 height 312
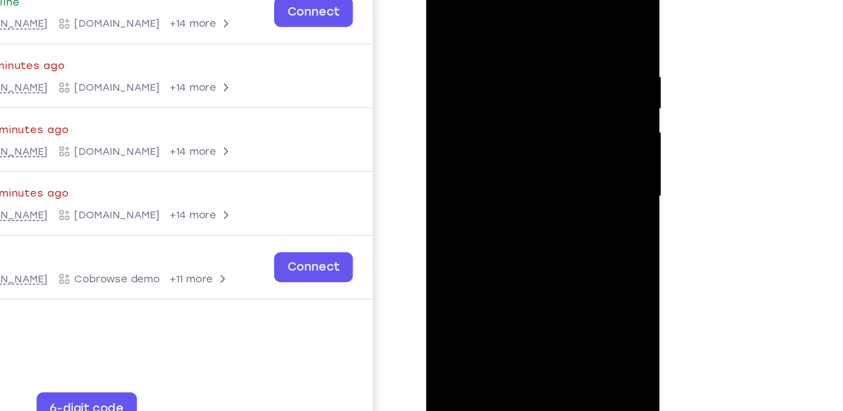
drag, startPoint x: 507, startPoint y: 170, endPoint x: 516, endPoint y: -43, distance: 213.1
click at [516, 0] on div at bounding box center [505, 119] width 158 height 332
drag, startPoint x: 495, startPoint y: 142, endPoint x: 501, endPoint y: 18, distance: 123.9
click at [501, 18] on div at bounding box center [505, 117] width 140 height 312
drag, startPoint x: 536, startPoint y: 163, endPoint x: 525, endPoint y: 26, distance: 137.6
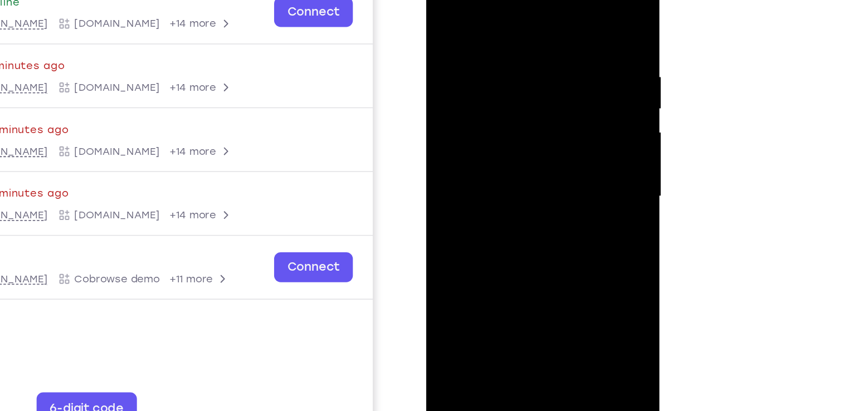
click at [525, 26] on div at bounding box center [505, 117] width 140 height 312
drag, startPoint x: 521, startPoint y: 196, endPoint x: 517, endPoint y: 62, distance: 133.8
click at [517, 62] on div at bounding box center [505, 117] width 140 height 312
drag, startPoint x: 535, startPoint y: 194, endPoint x: 531, endPoint y: 56, distance: 137.7
click at [531, 56] on div at bounding box center [505, 117] width 140 height 312
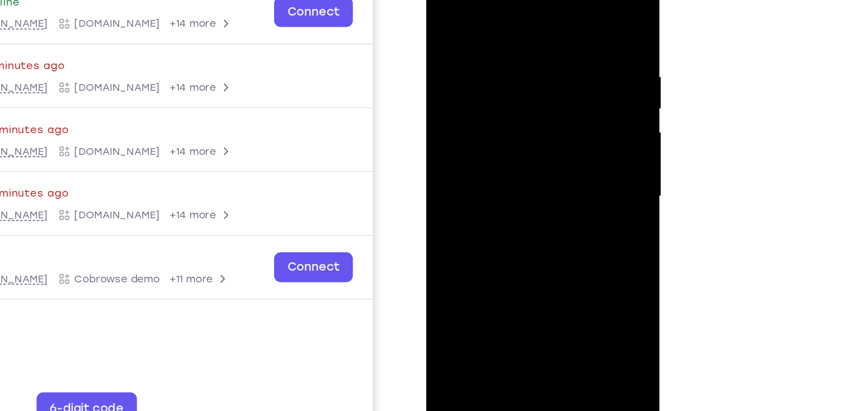
drag, startPoint x: 537, startPoint y: 216, endPoint x: 535, endPoint y: 47, distance: 169.5
click at [535, 47] on div at bounding box center [505, 117] width 140 height 312
drag, startPoint x: 542, startPoint y: 171, endPoint x: 539, endPoint y: 17, distance: 154.5
click at [539, 17] on div at bounding box center [505, 117] width 140 height 312
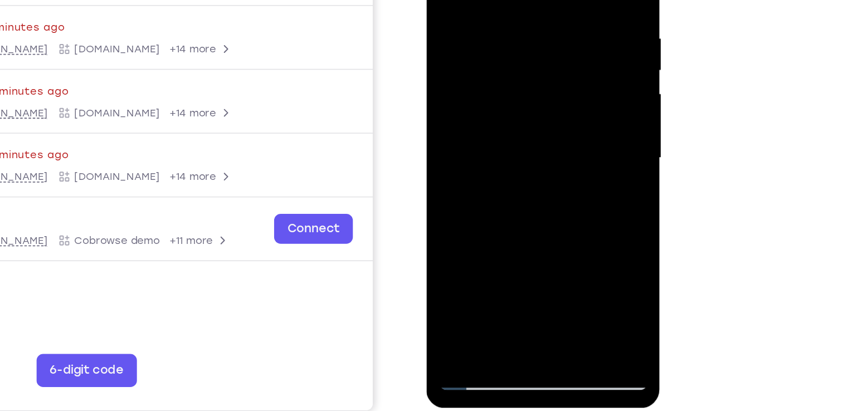
drag, startPoint x: 527, startPoint y: 169, endPoint x: 521, endPoint y: 52, distance: 117.2
click at [521, 52] on div at bounding box center [505, 79] width 140 height 312
click at [452, 206] on div at bounding box center [505, 79] width 140 height 312
drag, startPoint x: 497, startPoint y: 83, endPoint x: 491, endPoint y: 177, distance: 93.8
click at [491, 177] on div at bounding box center [505, 79] width 140 height 312
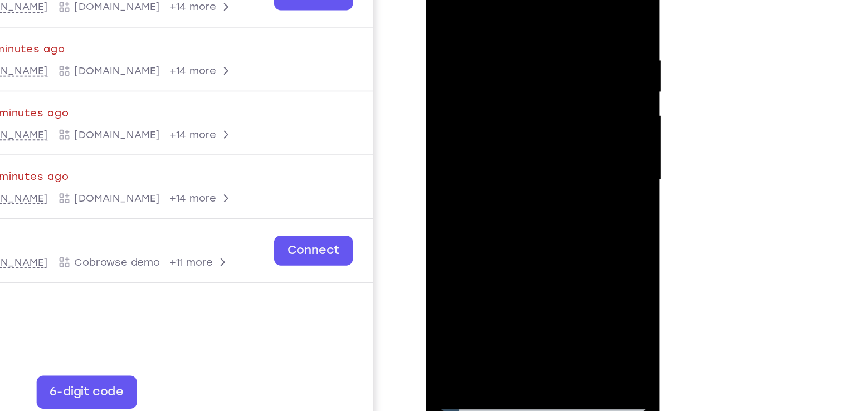
click at [493, 10] on div at bounding box center [505, 100] width 140 height 312
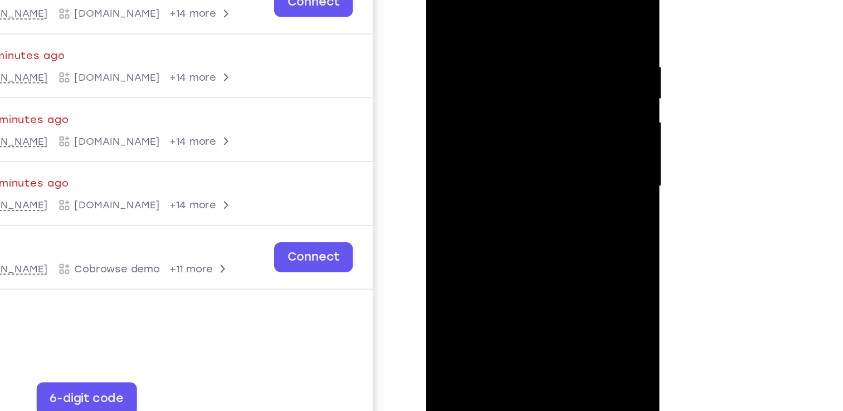
click at [551, 232] on div at bounding box center [505, 107] width 140 height 312
click at [512, 230] on div at bounding box center [505, 107] width 140 height 312
click at [564, 214] on div at bounding box center [505, 107] width 140 height 312
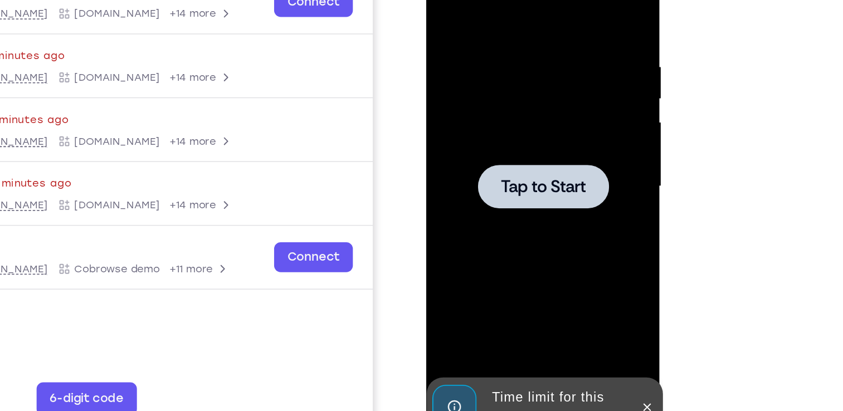
click at [512, 109] on span "Tap to Start" at bounding box center [505, 106] width 57 height 11
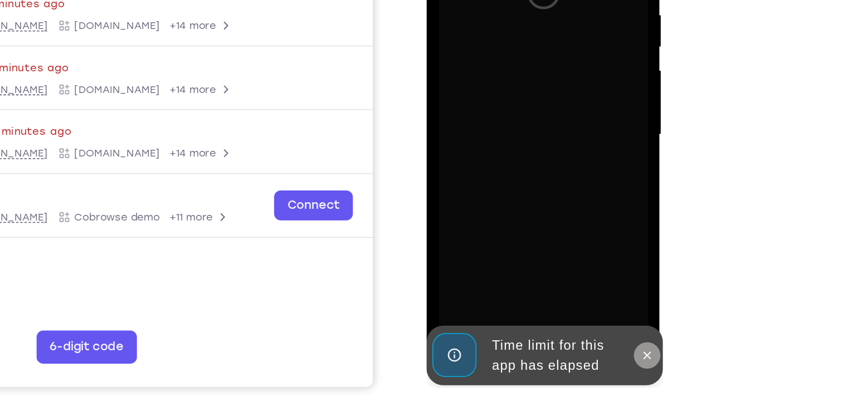
click at [580, 206] on button at bounding box center [575, 204] width 18 height 18
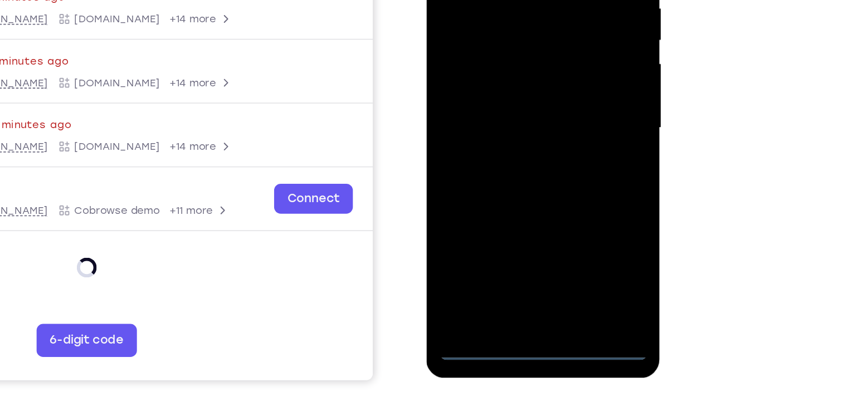
click at [498, 198] on div at bounding box center [505, 48] width 140 height 312
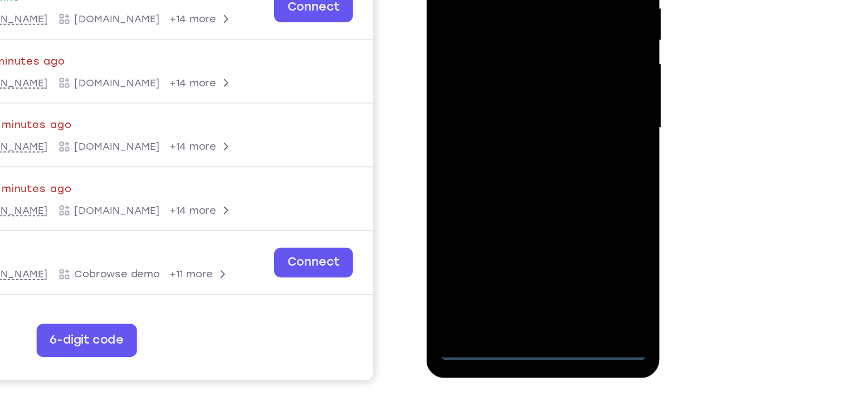
click at [552, 145] on div at bounding box center [505, 48] width 140 height 312
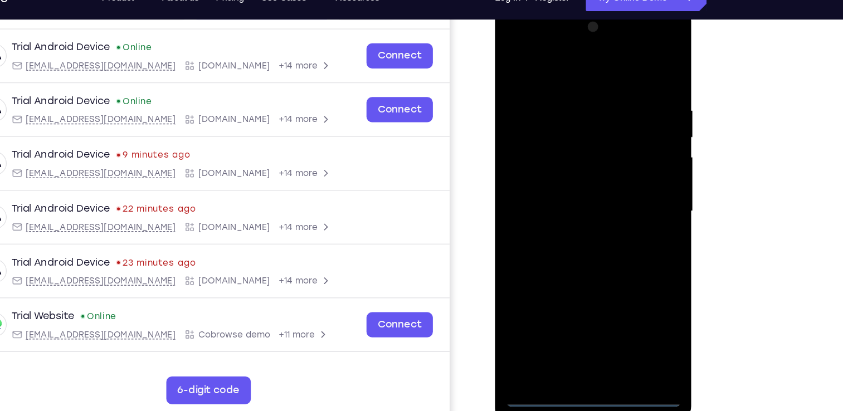
click at [511, 42] on div at bounding box center [573, 170] width 140 height 312
click at [617, 169] on div at bounding box center [573, 170] width 140 height 312
click at [559, 187] on div at bounding box center [573, 170] width 140 height 312
click at [569, 161] on div at bounding box center [573, 170] width 140 height 312
click at [574, 146] on div at bounding box center [573, 170] width 140 height 312
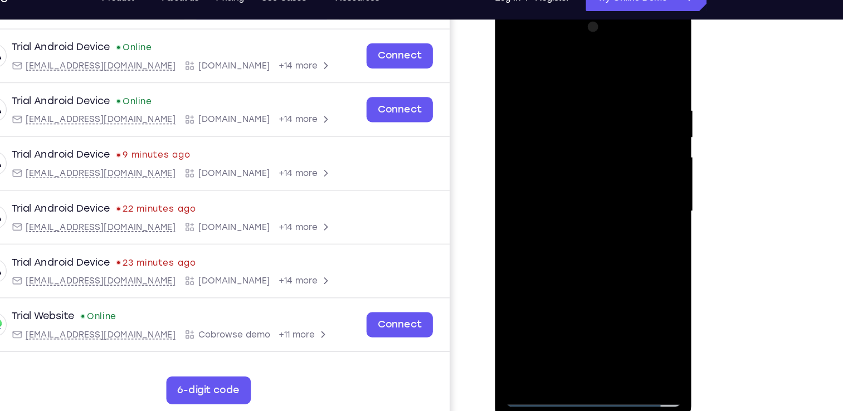
click at [567, 167] on div at bounding box center [573, 170] width 140 height 312
click at [570, 204] on div at bounding box center [573, 170] width 140 height 312
click at [575, 225] on div at bounding box center [573, 170] width 140 height 312
click at [639, 290] on div at bounding box center [573, 170] width 140 height 312
click at [549, 303] on div at bounding box center [573, 170] width 140 height 312
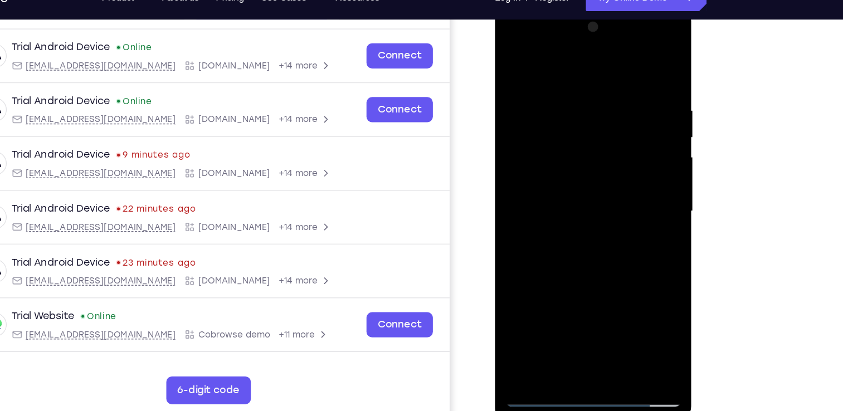
click at [581, 56] on div at bounding box center [573, 170] width 140 height 312
click at [559, 138] on div at bounding box center [573, 170] width 140 height 312
click at [519, 91] on div at bounding box center [573, 170] width 140 height 312
click at [542, 299] on div at bounding box center [573, 170] width 140 height 312
click at [623, 278] on div at bounding box center [573, 170] width 140 height 312
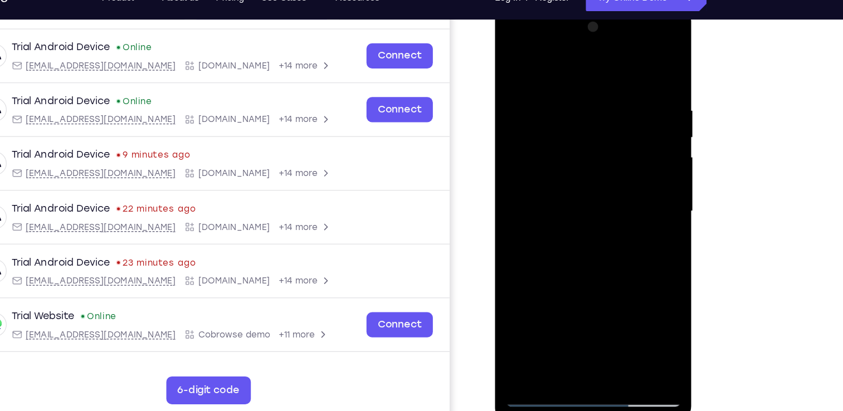
click at [584, 186] on div at bounding box center [573, 170] width 140 height 312
click at [632, 285] on div at bounding box center [573, 170] width 140 height 312
click at [565, 297] on div at bounding box center [573, 170] width 140 height 312
click at [546, 307] on div at bounding box center [573, 170] width 140 height 312
click at [578, 123] on div at bounding box center [573, 170] width 140 height 312
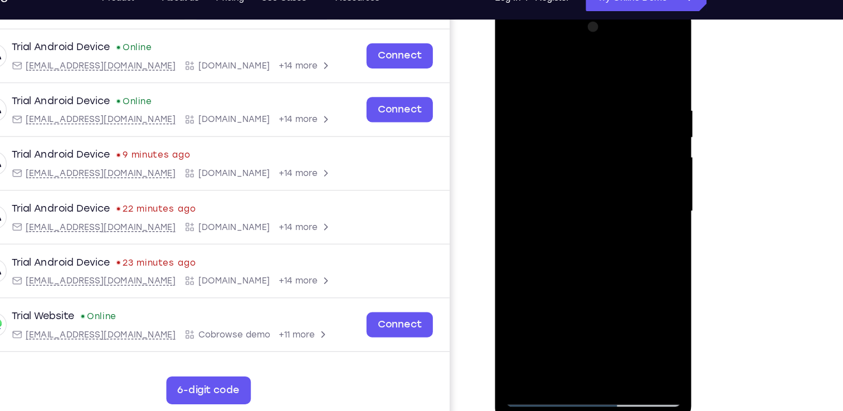
drag, startPoint x: 582, startPoint y: 266, endPoint x: 583, endPoint y: 246, distance: 20.1
click at [583, 246] on div at bounding box center [573, 170] width 140 height 312
click at [631, 274] on div at bounding box center [573, 170] width 140 height 312
click at [511, 56] on div at bounding box center [573, 170] width 140 height 312
click at [523, 299] on div at bounding box center [573, 170] width 140 height 312
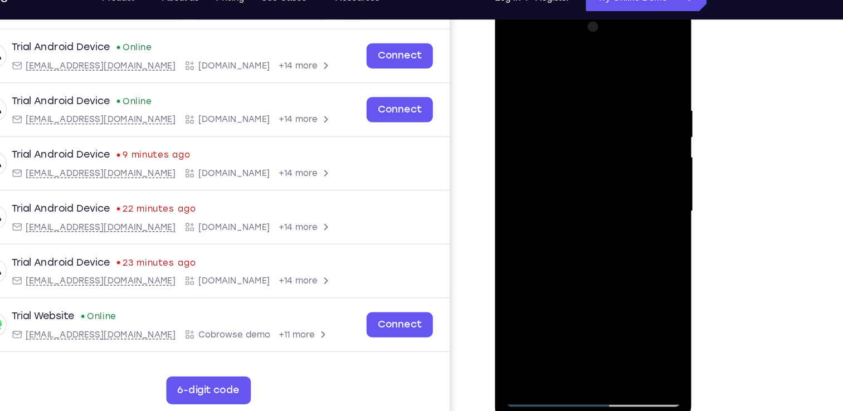
click at [523, 299] on div at bounding box center [573, 170] width 140 height 312
click at [548, 298] on div at bounding box center [573, 170] width 140 height 312
click at [567, 60] on div at bounding box center [573, 170] width 140 height 312
click at [552, 143] on div at bounding box center [573, 170] width 140 height 312
click at [527, 93] on div at bounding box center [573, 170] width 140 height 312
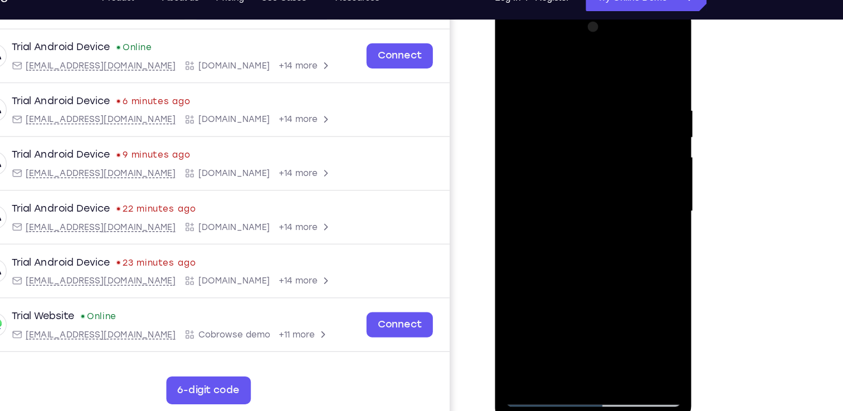
click at [556, 293] on div at bounding box center [573, 170] width 140 height 312
click at [547, 295] on div at bounding box center [573, 170] width 140 height 312
click at [570, 249] on div at bounding box center [573, 170] width 140 height 312
click at [585, 172] on div at bounding box center [573, 170] width 140 height 312
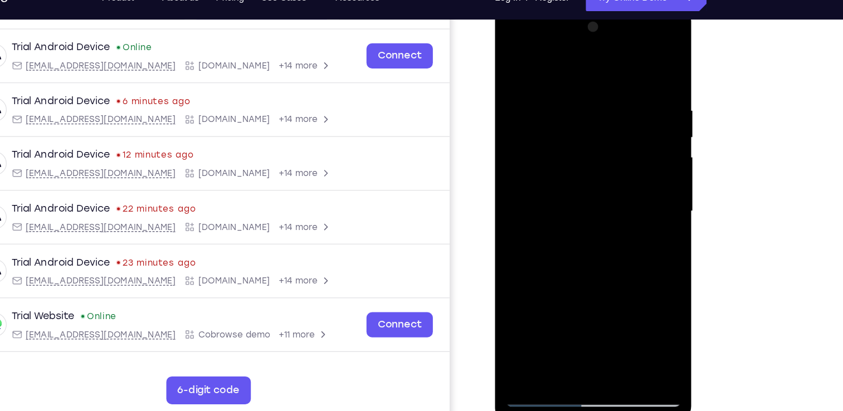
click at [597, 293] on div at bounding box center [573, 170] width 140 height 312
click at [623, 292] on div at bounding box center [573, 170] width 140 height 312
click at [630, 62] on div at bounding box center [573, 170] width 140 height 312
click at [601, 299] on div at bounding box center [573, 170] width 140 height 312
click at [581, 229] on div at bounding box center [573, 170] width 140 height 312
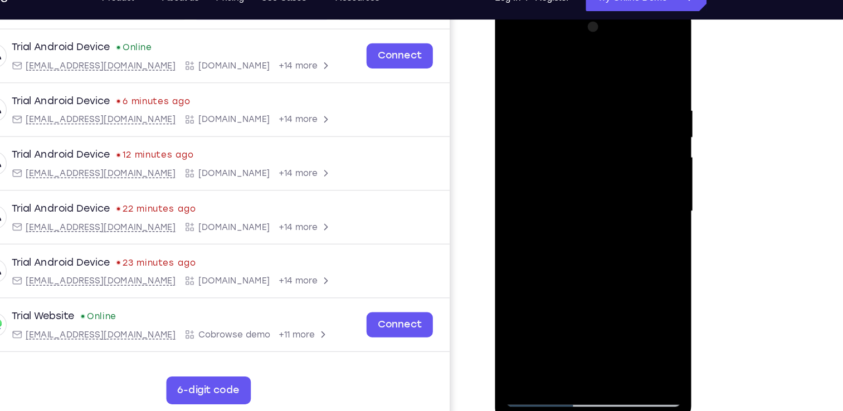
click at [518, 52] on div at bounding box center [573, 170] width 140 height 312
click at [555, 83] on div at bounding box center [573, 170] width 140 height 312
click at [634, 60] on div at bounding box center [573, 170] width 140 height 312
click at [629, 66] on div at bounding box center [573, 170] width 140 height 312
click at [520, 298] on div at bounding box center [573, 170] width 140 height 312
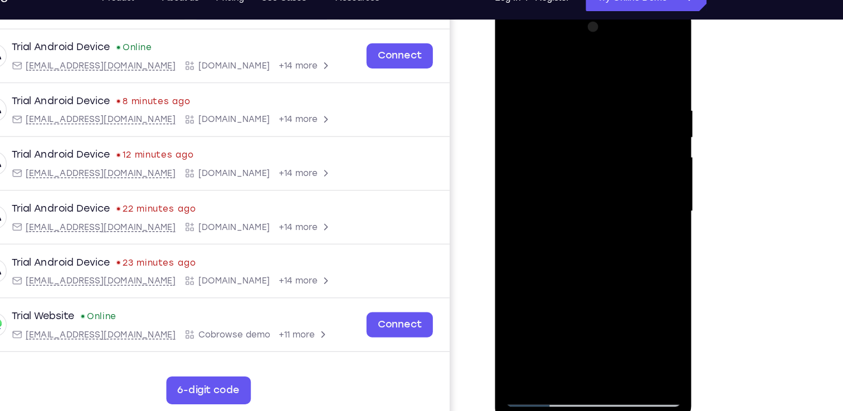
drag, startPoint x: 585, startPoint y: 161, endPoint x: 569, endPoint y: 282, distance: 122.0
click at [569, 282] on div at bounding box center [573, 170] width 140 height 312
click at [564, 90] on div at bounding box center [573, 170] width 140 height 312
click at [632, 62] on div at bounding box center [573, 170] width 140 height 312
click at [593, 86] on div at bounding box center [573, 170] width 140 height 312
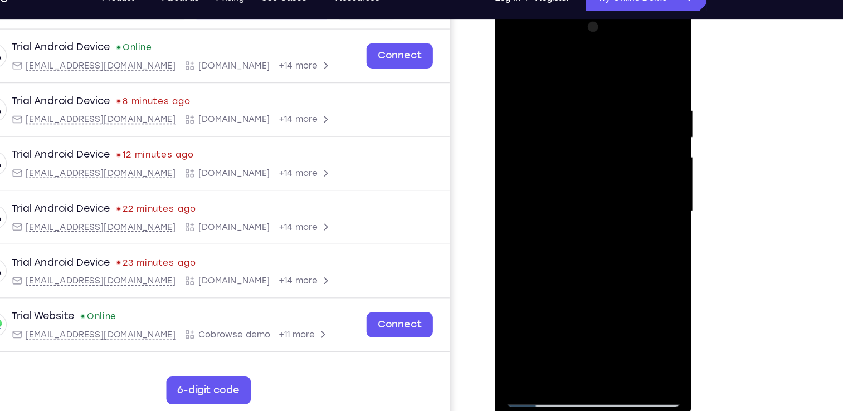
click at [627, 68] on div at bounding box center [573, 170] width 140 height 312
drag, startPoint x: 589, startPoint y: 128, endPoint x: 575, endPoint y: 239, distance: 111.8
click at [575, 239] on div at bounding box center [573, 170] width 140 height 312
click at [554, 83] on div at bounding box center [573, 170] width 140 height 312
click at [632, 62] on div at bounding box center [573, 170] width 140 height 312
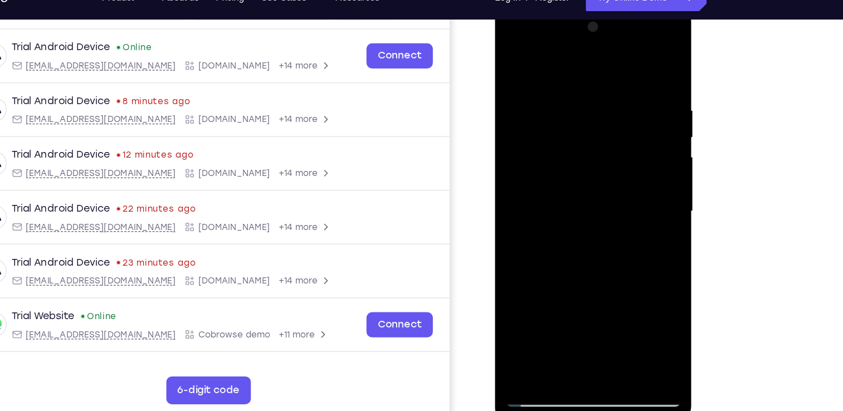
drag, startPoint x: 603, startPoint y: 129, endPoint x: 593, endPoint y: 236, distance: 107.5
click at [593, 236] on div at bounding box center [573, 170] width 140 height 312
drag, startPoint x: 578, startPoint y: 240, endPoint x: 595, endPoint y: 34, distance: 206.4
click at [595, 34] on div at bounding box center [573, 170] width 140 height 312
drag, startPoint x: 592, startPoint y: 261, endPoint x: 584, endPoint y: 6, distance: 255.5
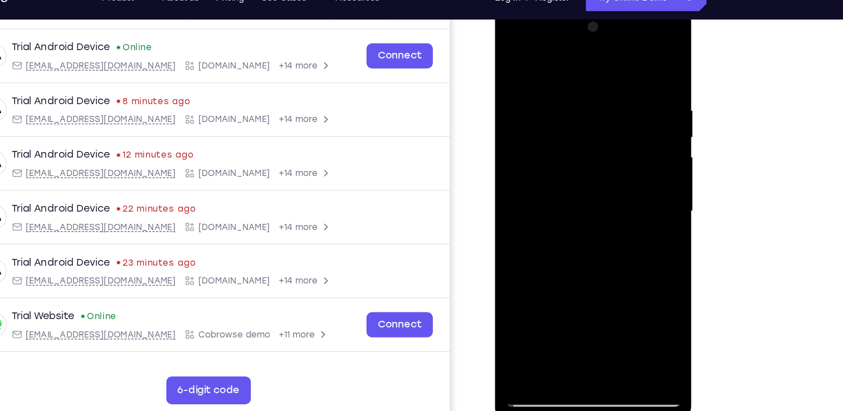
click at [584, 6] on div at bounding box center [574, 172] width 158 height 332
drag, startPoint x: 578, startPoint y: 235, endPoint x: 599, endPoint y: 60, distance: 176.3
click at [599, 60] on div at bounding box center [573, 170] width 140 height 312
drag, startPoint x: 612, startPoint y: 263, endPoint x: 588, endPoint y: 77, distance: 187.2
click at [588, 77] on div at bounding box center [573, 170] width 140 height 312
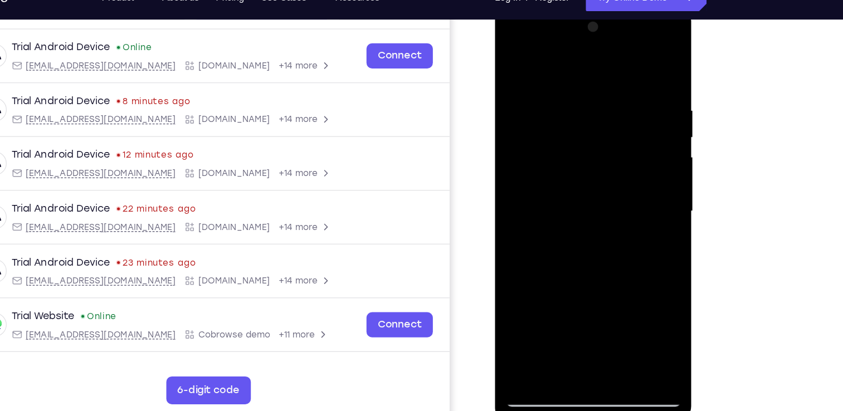
drag, startPoint x: 596, startPoint y: 266, endPoint x: 608, endPoint y: 18, distance: 247.8
click at [608, 18] on div at bounding box center [573, 170] width 140 height 312
